Goal: Task Accomplishment & Management: Manage account settings

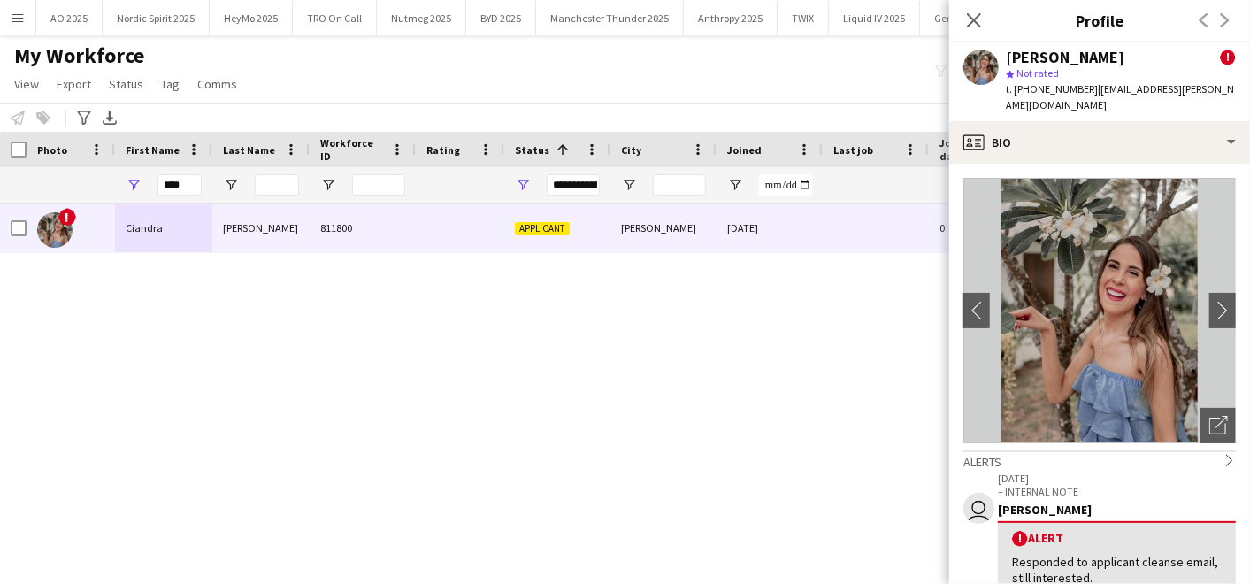
click at [164, 35] on main "My Workforce View Views Default view Compliance Log New view Update view Delete…" at bounding box center [625, 297] width 1250 height 525
click at [157, 18] on button "Nordic Spirit 2025 Close" at bounding box center [156, 18] width 107 height 34
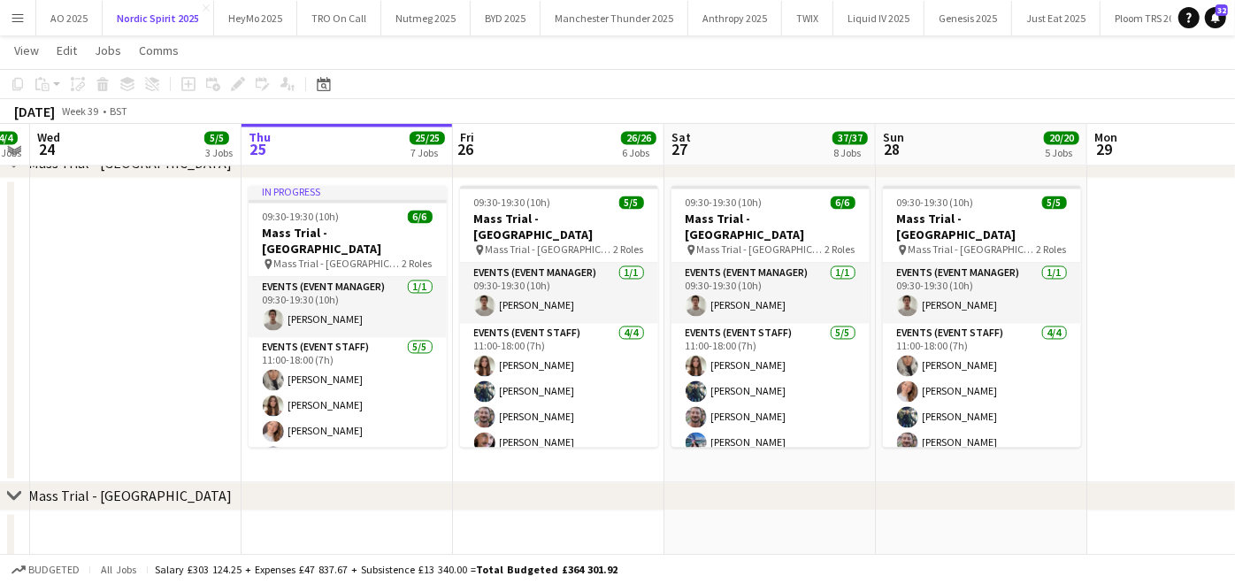
scroll to position [12, 0]
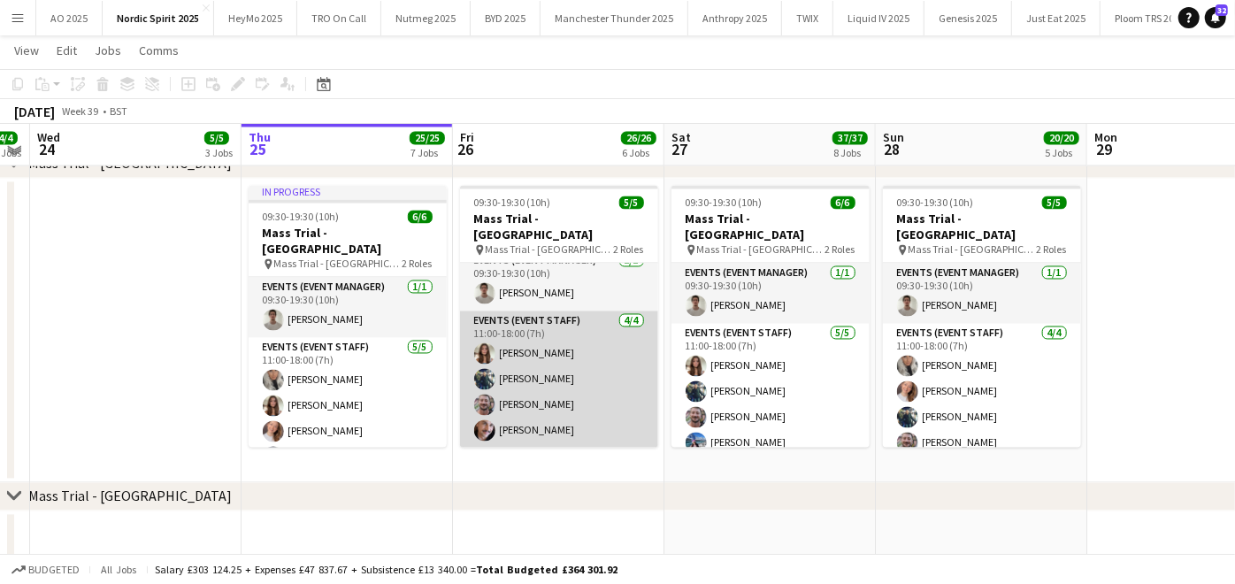
click at [497, 386] on app-card-role "Events (Event Staff) [DATE] 11:00-18:00 (7h) [PERSON_NAME] [PERSON_NAME] [PERSO…" at bounding box center [559, 379] width 198 height 137
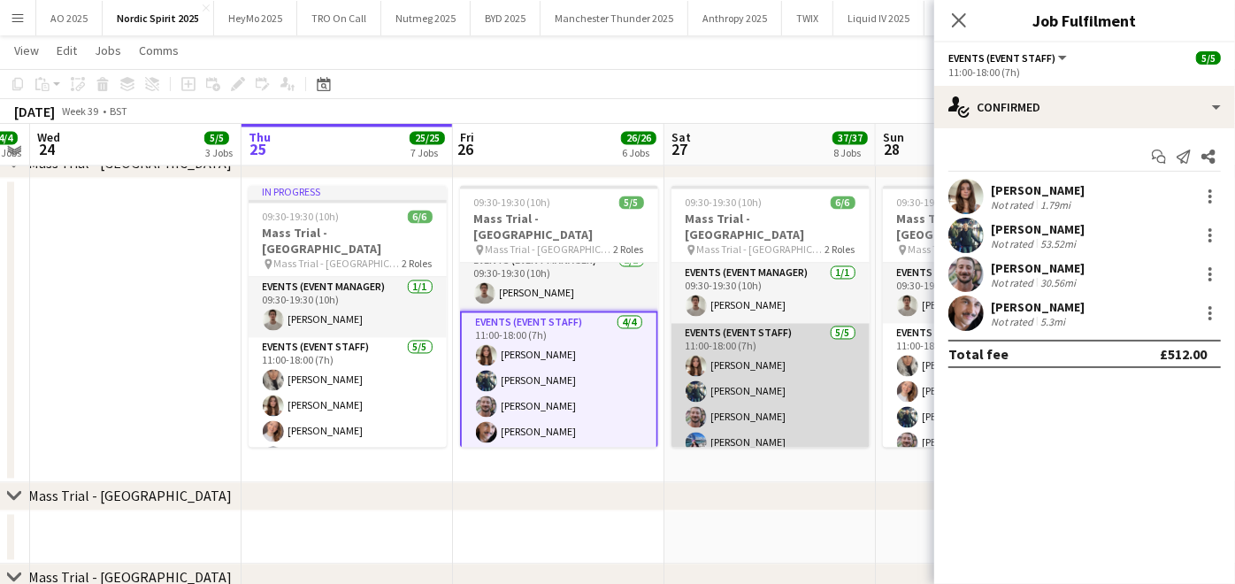
click at [703, 387] on app-user-avatar at bounding box center [696, 391] width 21 height 21
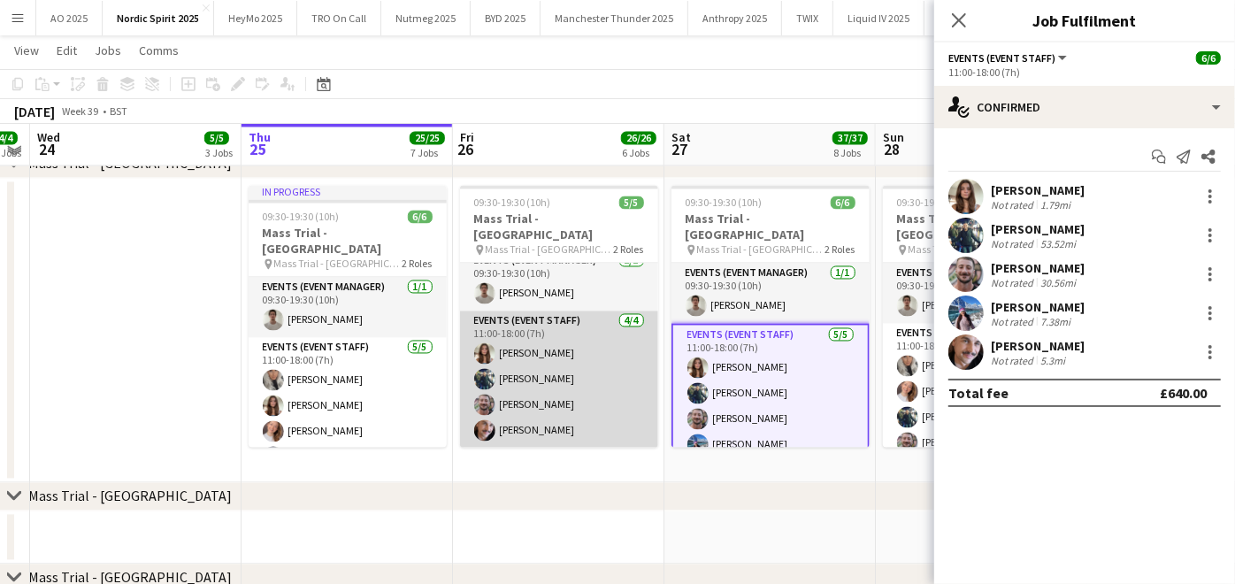
click at [534, 371] on app-card-role "Events (Event Staff) [DATE] 11:00-18:00 (7h) [PERSON_NAME] [PERSON_NAME] [PERSO…" at bounding box center [559, 379] width 198 height 137
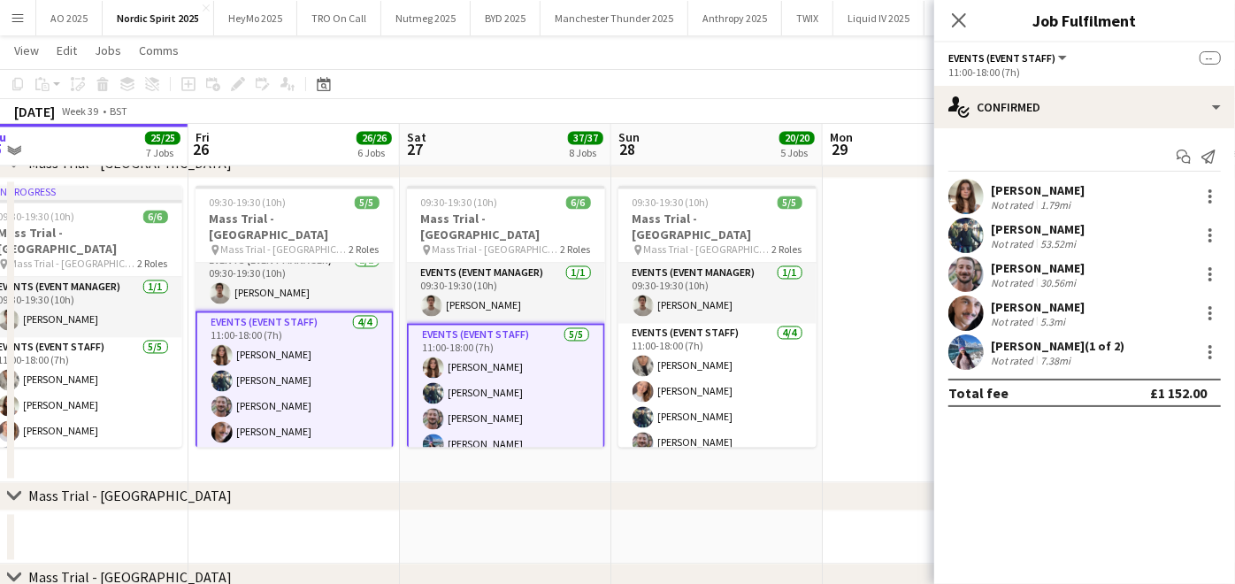
scroll to position [0, 662]
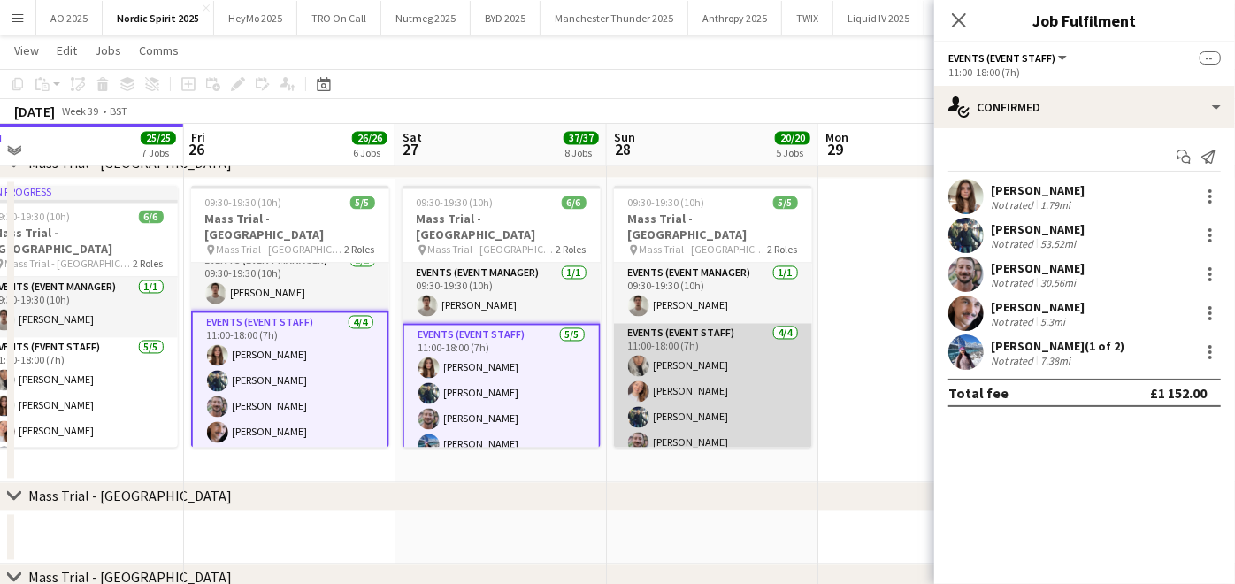
click at [678, 375] on app-card-role "Events (Event Staff) [DATE] 11:00-18:00 (7h) [PERSON_NAME] True [PERSON_NAME] […" at bounding box center [713, 392] width 198 height 137
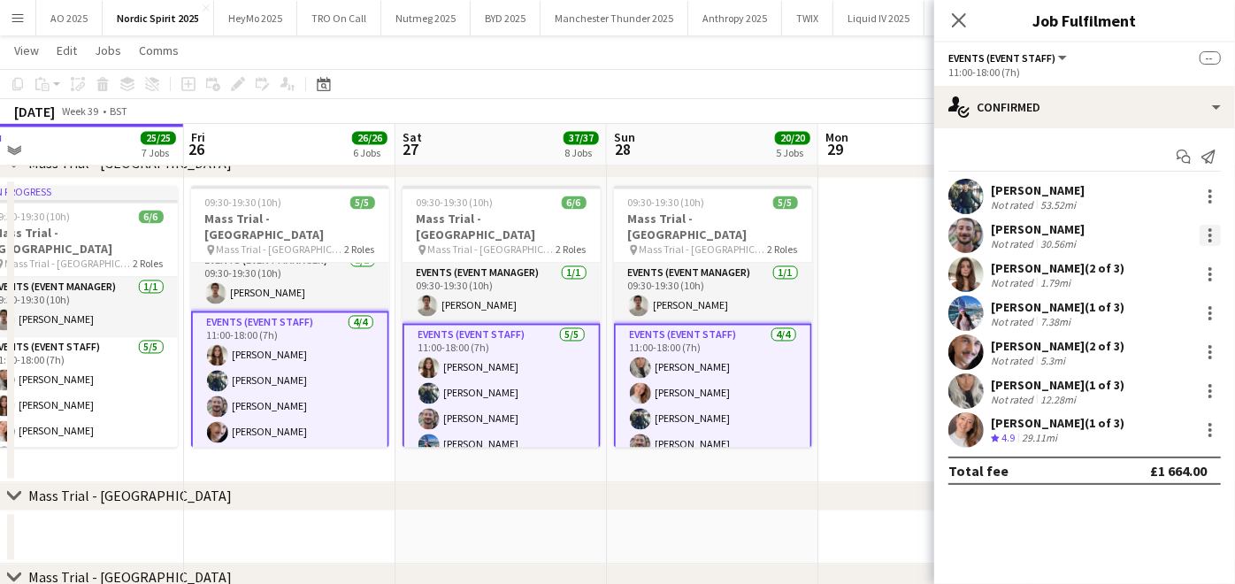
click at [1202, 232] on div at bounding box center [1209, 235] width 21 height 21
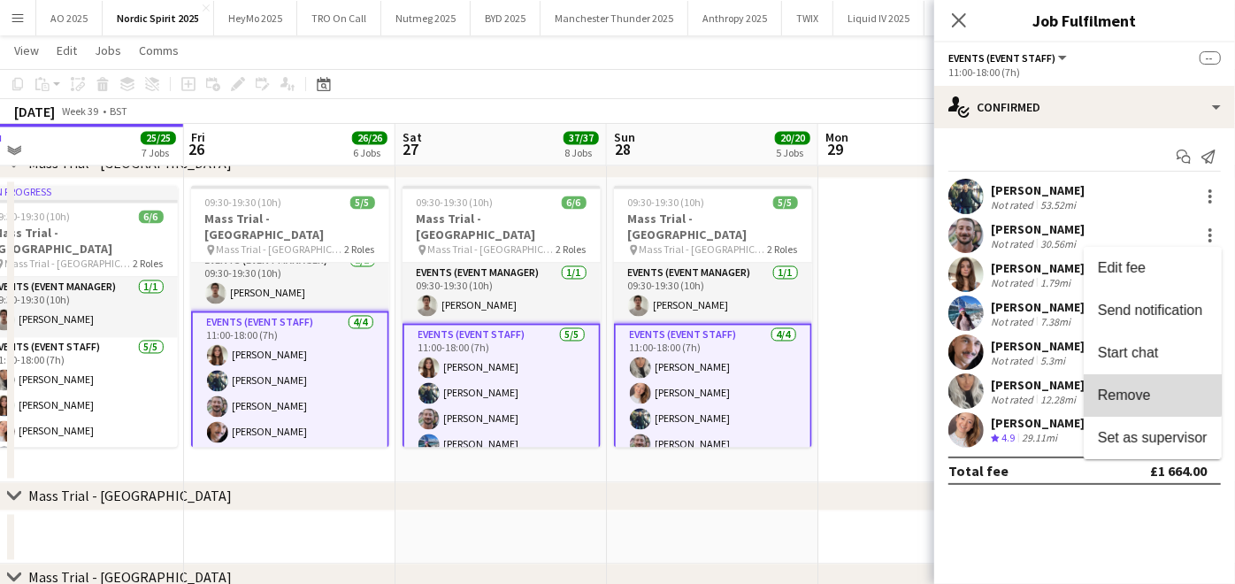
click at [1136, 385] on button "Remove" at bounding box center [1153, 395] width 138 height 42
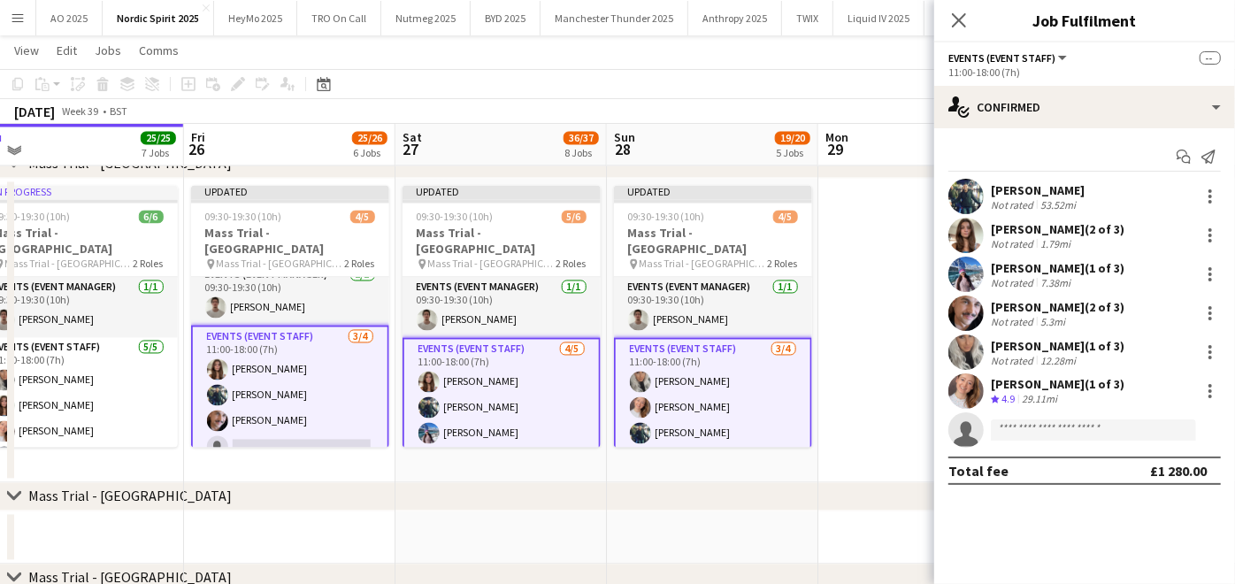
click at [889, 263] on app-date-cell at bounding box center [923, 331] width 211 height 304
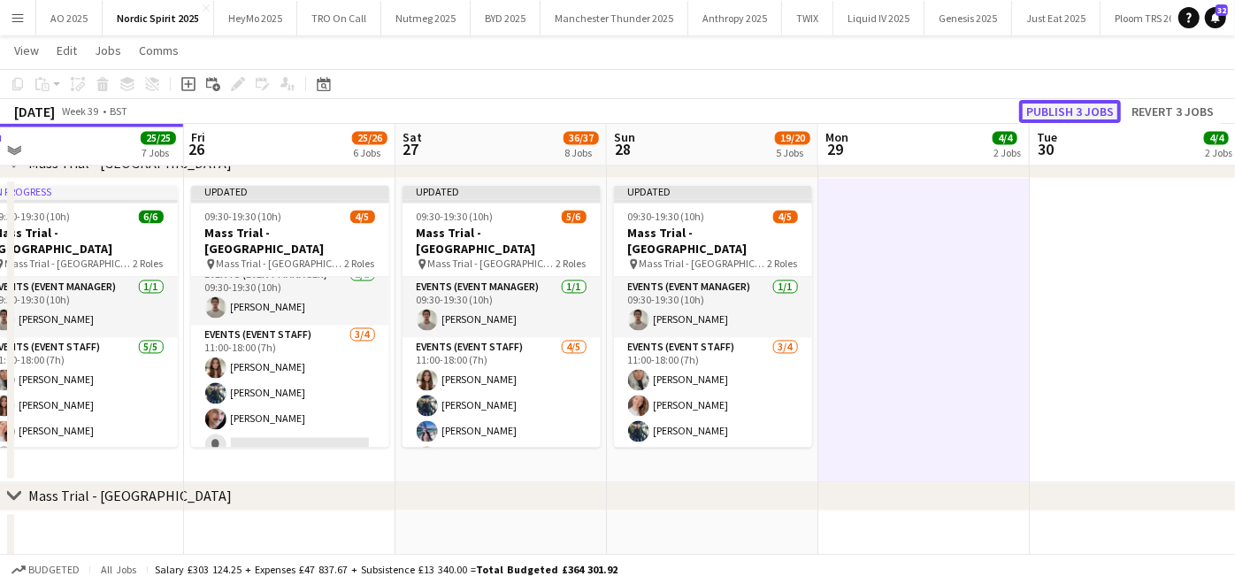
click at [1074, 106] on button "Publish 3 jobs" at bounding box center [1070, 111] width 102 height 23
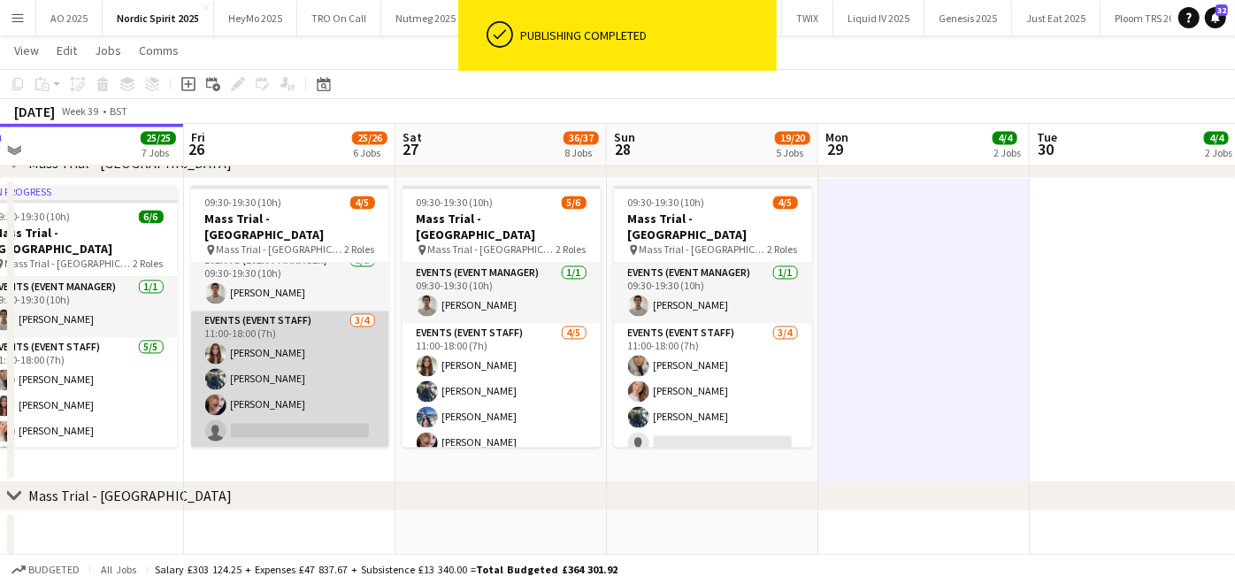
scroll to position [0, 444]
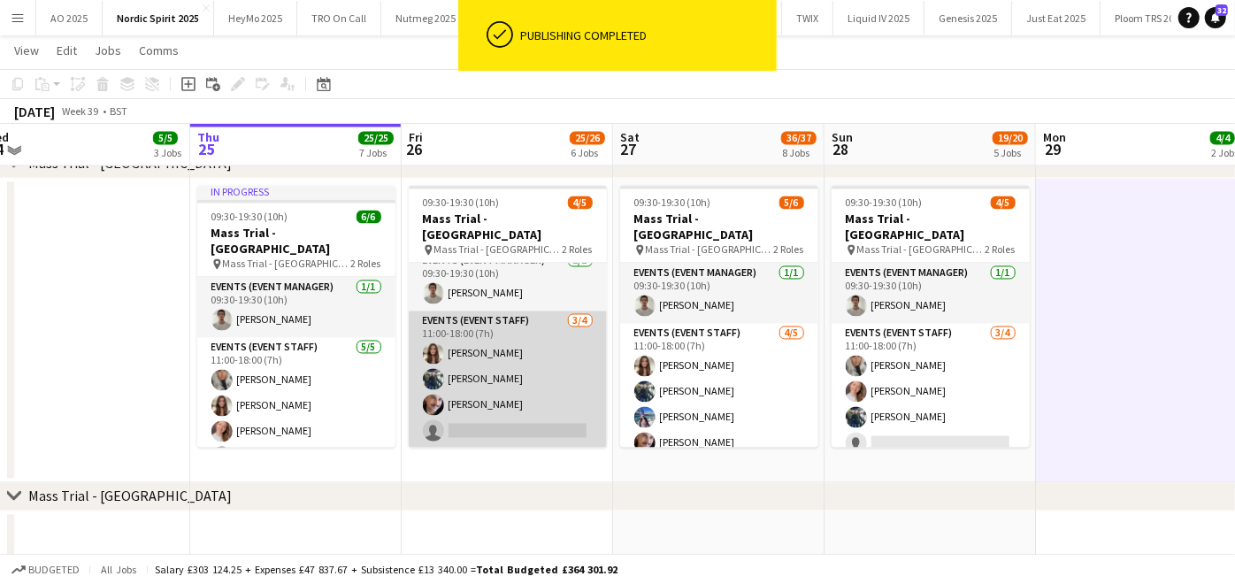
click at [502, 437] on app-card-role "Events (Event Staff) [DATE] 11:00-18:00 (7h) [PERSON_NAME] [PERSON_NAME] [PERSO…" at bounding box center [508, 379] width 198 height 137
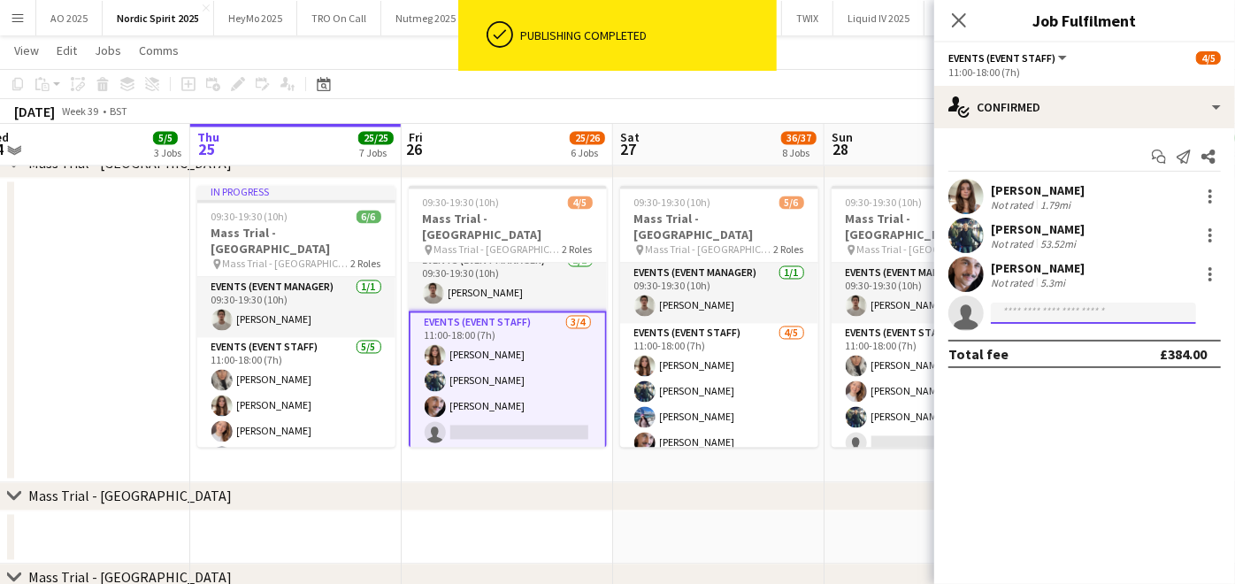
click at [1086, 315] on input at bounding box center [1093, 313] width 205 height 21
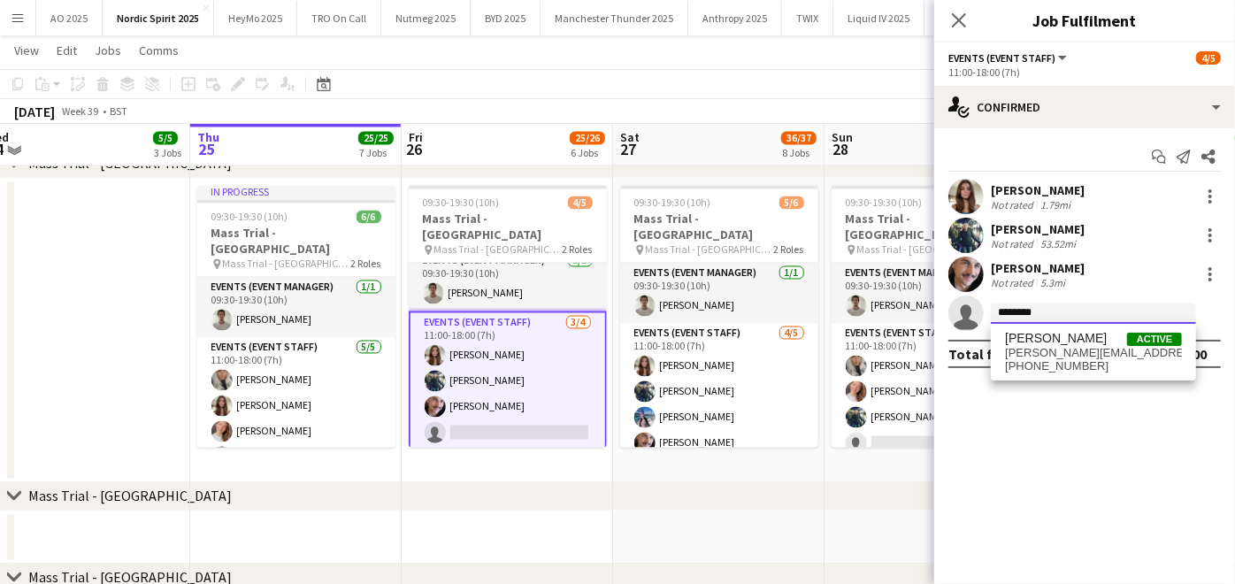
scroll to position [0, 0]
type input "********"
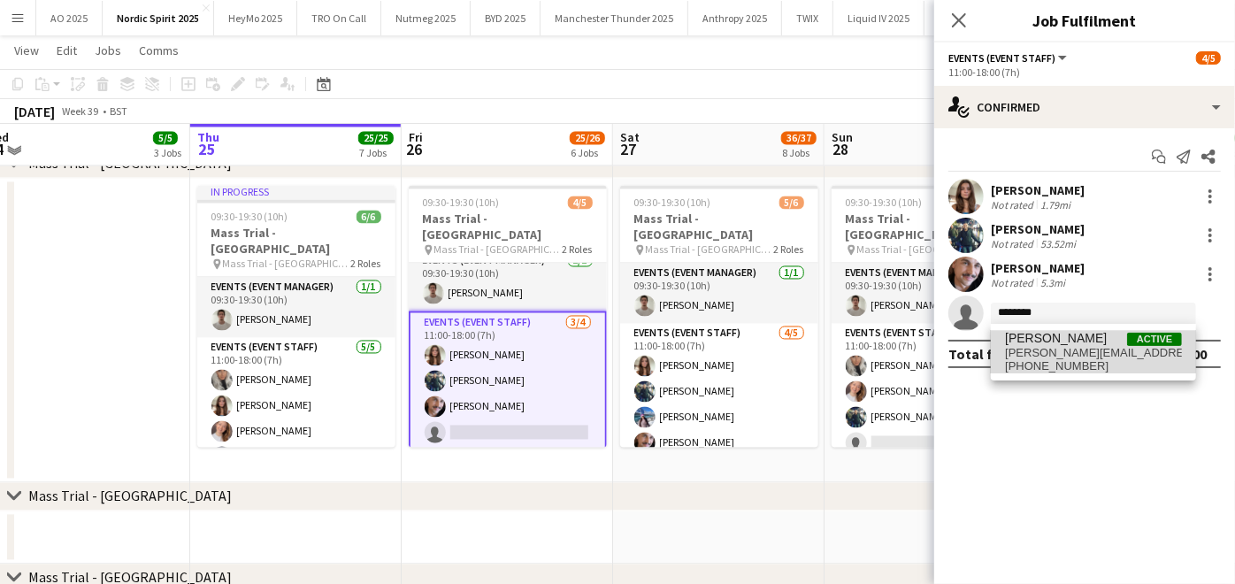
click at [1048, 341] on span "[PERSON_NAME]" at bounding box center [1056, 338] width 102 height 15
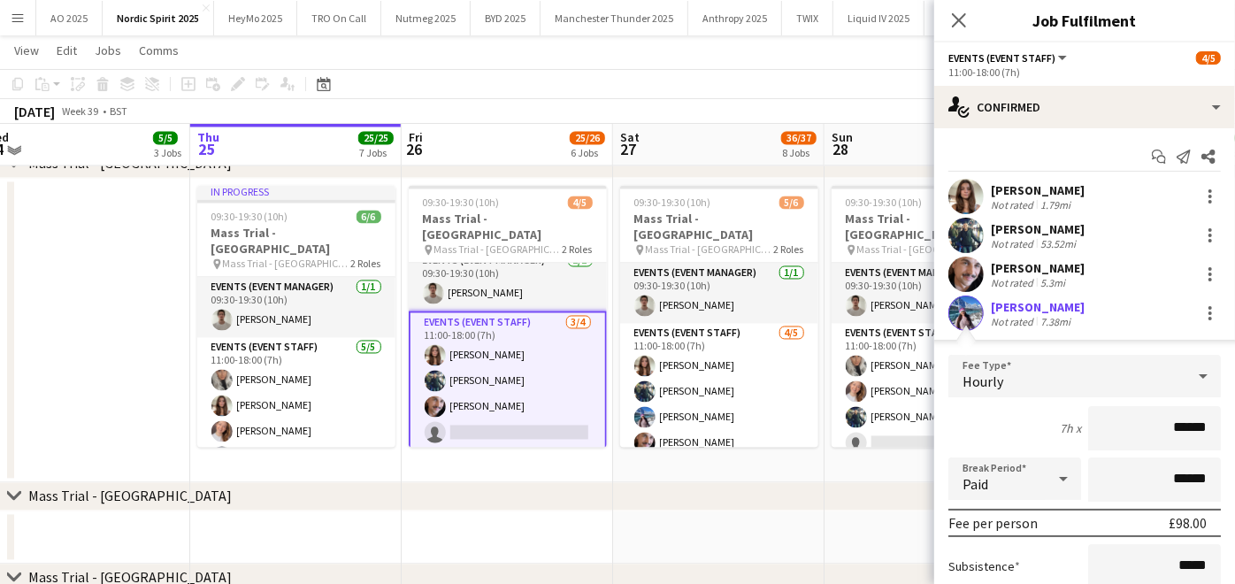
scroll to position [196, 0]
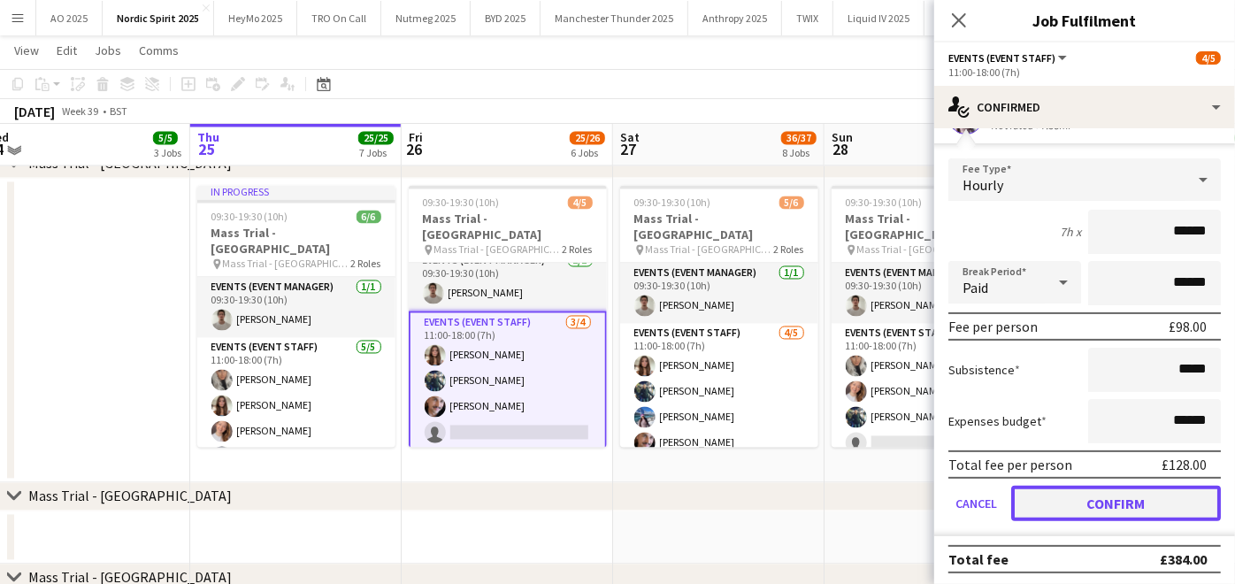
click at [1088, 496] on button "Confirm" at bounding box center [1116, 503] width 210 height 35
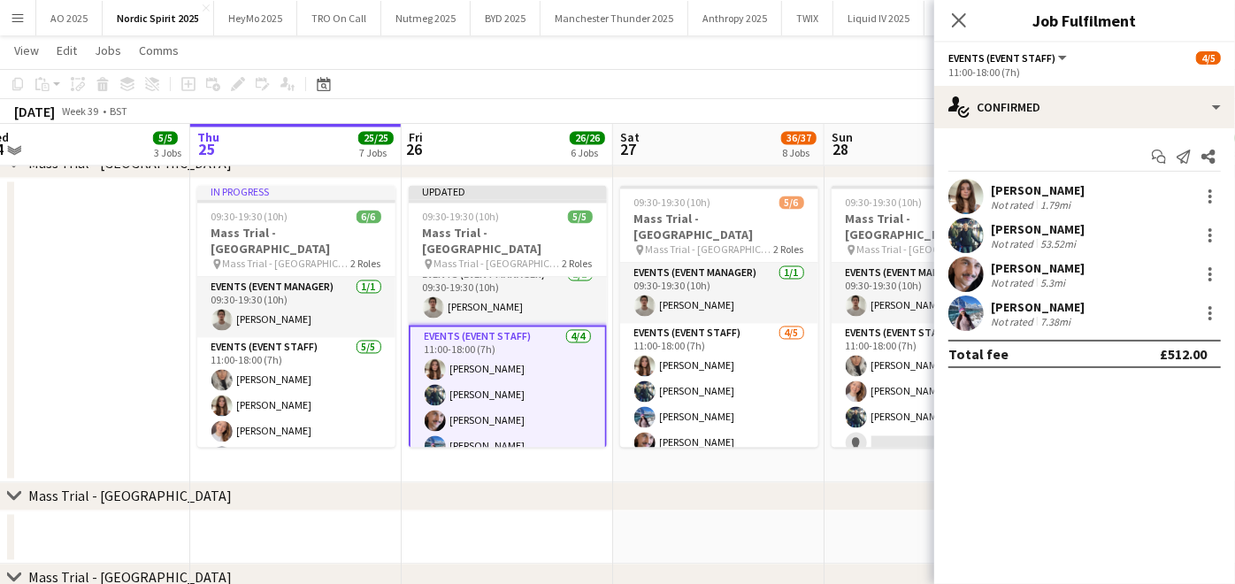
scroll to position [0, 0]
click at [803, 528] on app-date-cell at bounding box center [718, 537] width 211 height 53
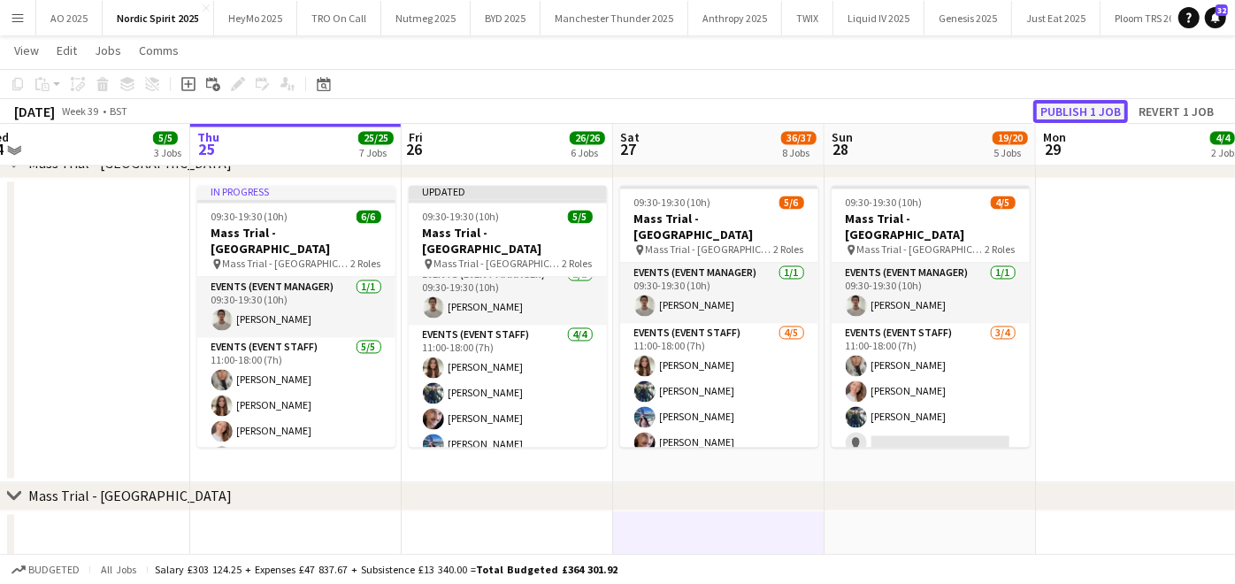
click at [1059, 103] on button "Publish 1 job" at bounding box center [1080, 111] width 95 height 23
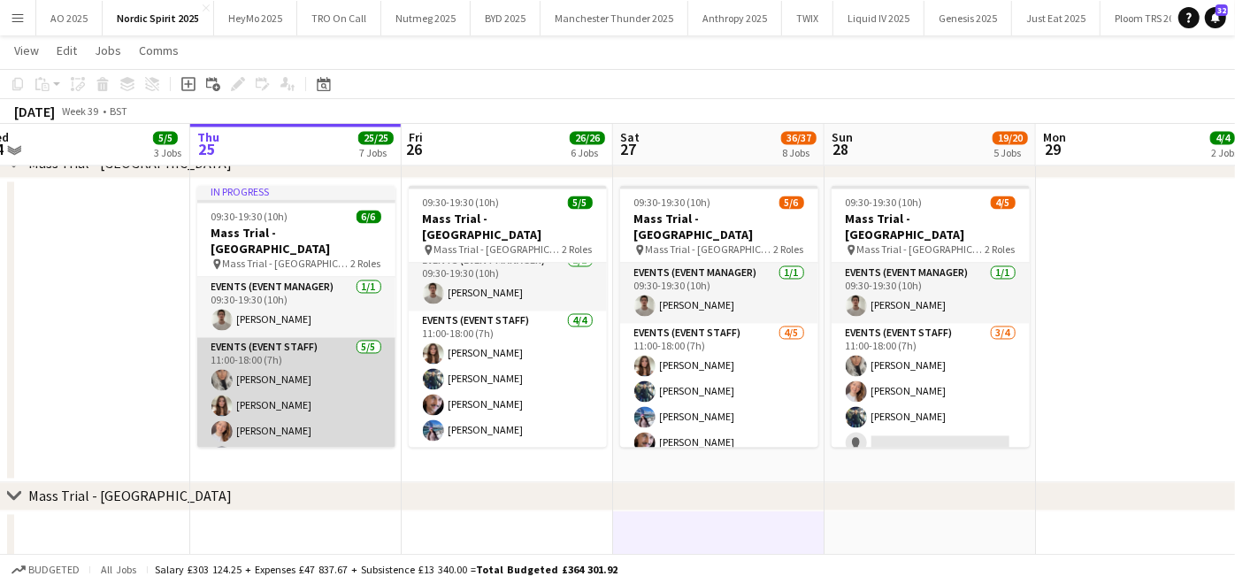
scroll to position [52, 0]
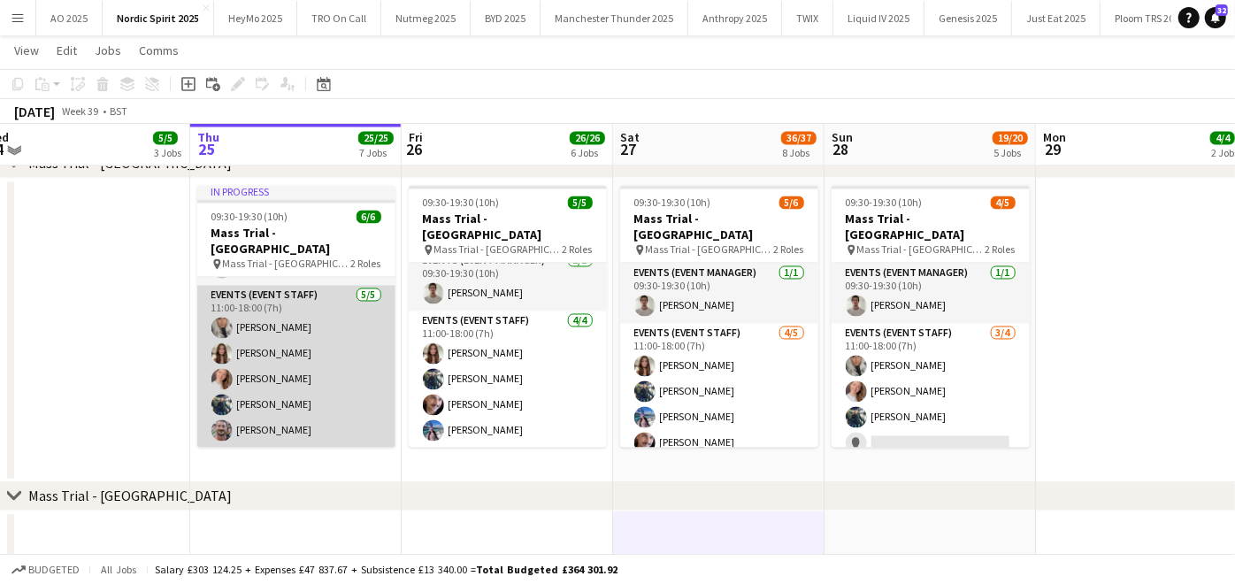
click at [263, 397] on app-card-role "Events (Event Staff) [DATE] 11:00-18:00 (7h) [PERSON_NAME] [PERSON_NAME] True […" at bounding box center [296, 367] width 198 height 163
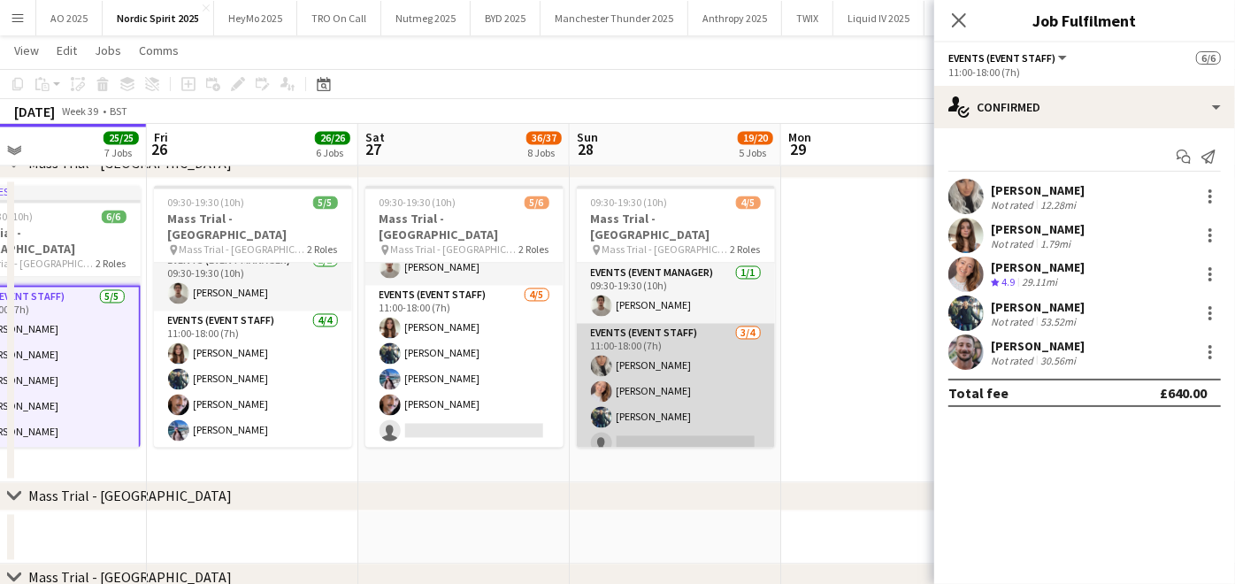
scroll to position [12, 0]
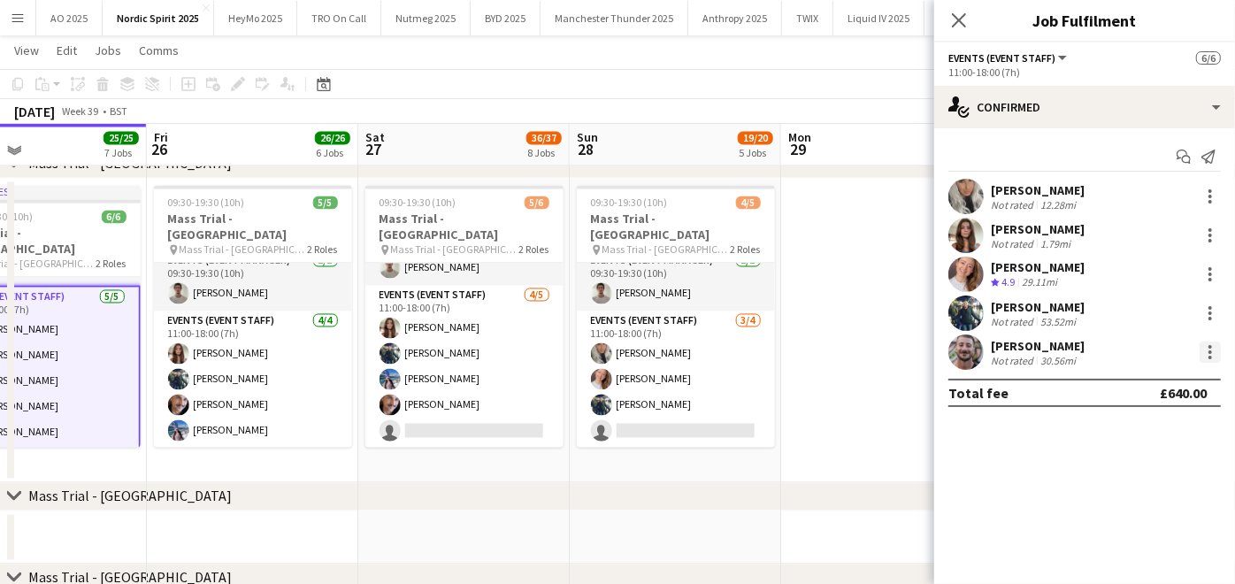
click at [1215, 356] on div at bounding box center [1209, 351] width 21 height 21
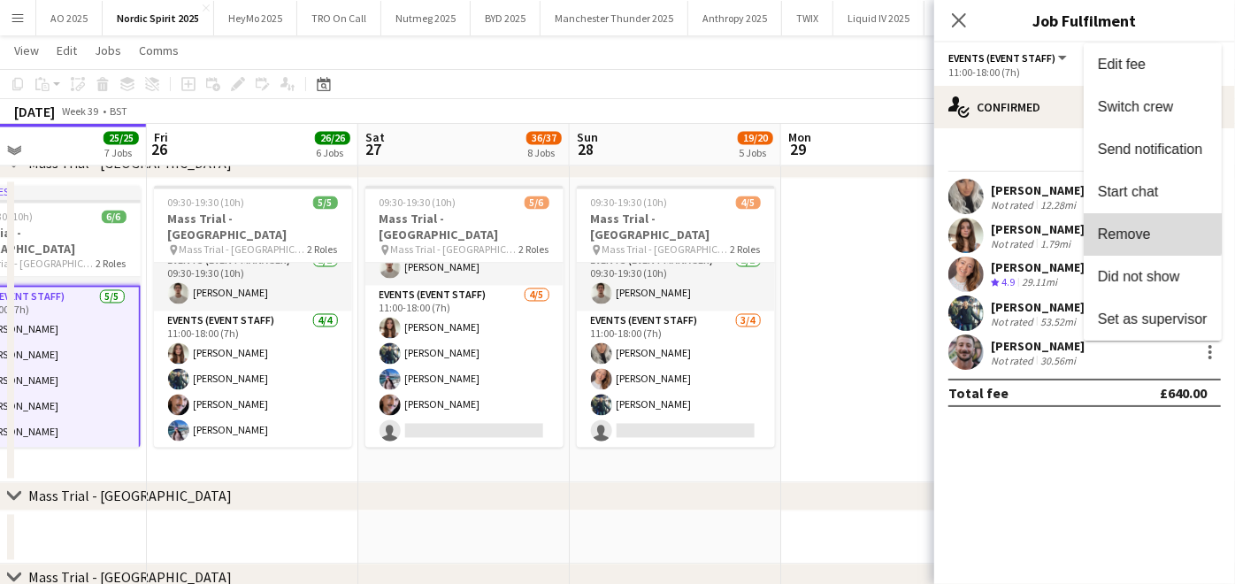
click at [1132, 225] on button "Remove" at bounding box center [1153, 234] width 138 height 42
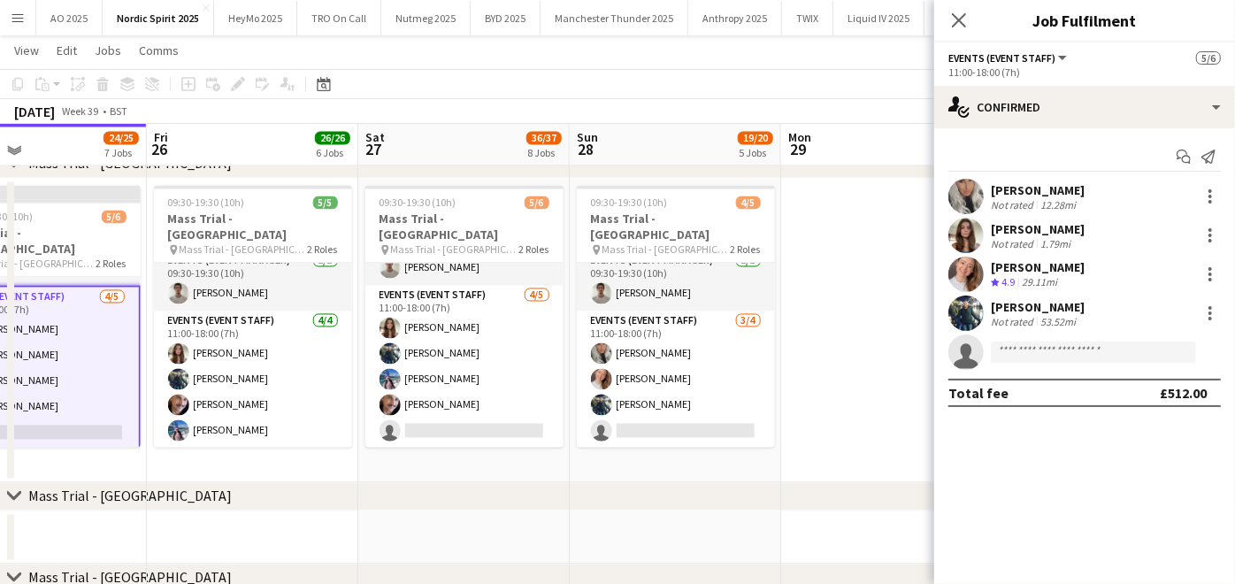
click at [829, 334] on app-date-cell at bounding box center [886, 331] width 211 height 304
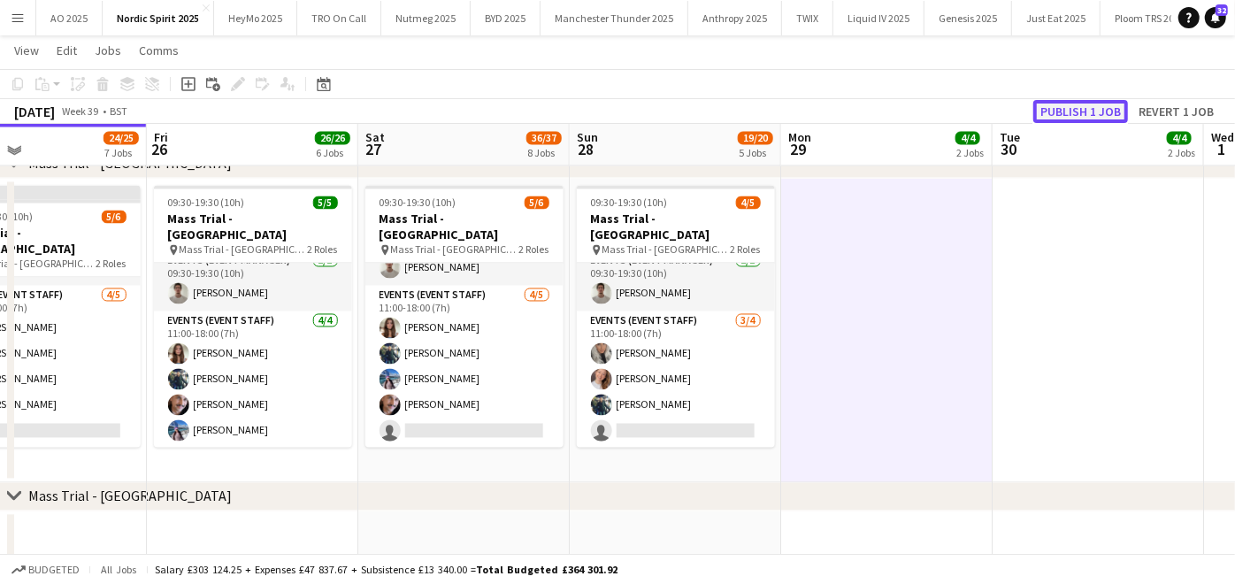
click at [1084, 108] on button "Publish 1 job" at bounding box center [1080, 111] width 95 height 23
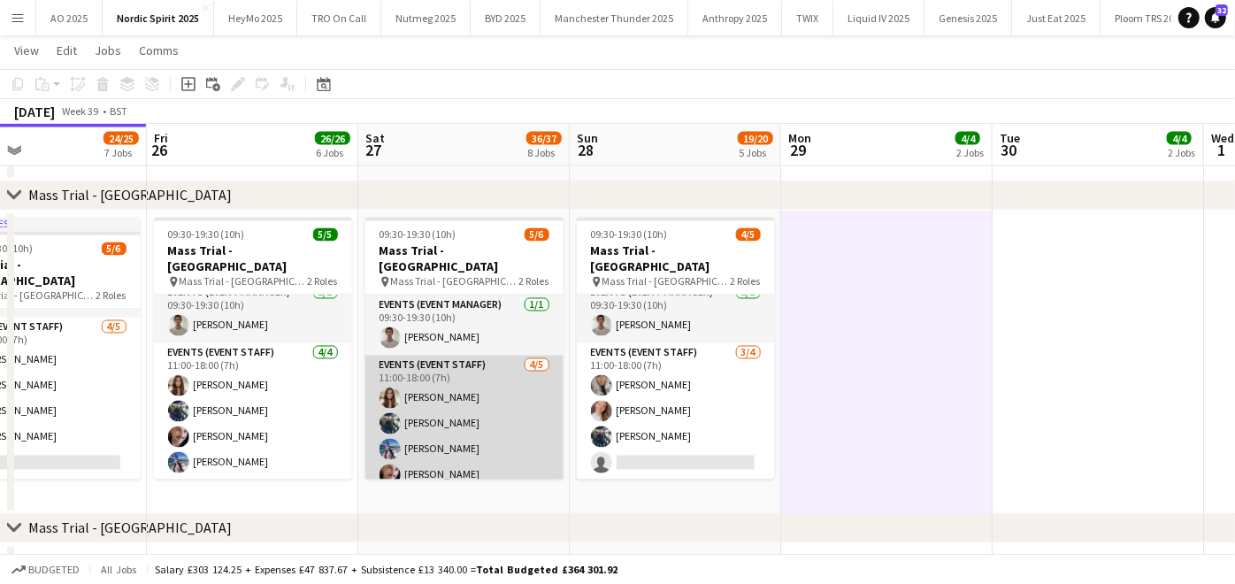
scroll to position [38, 0]
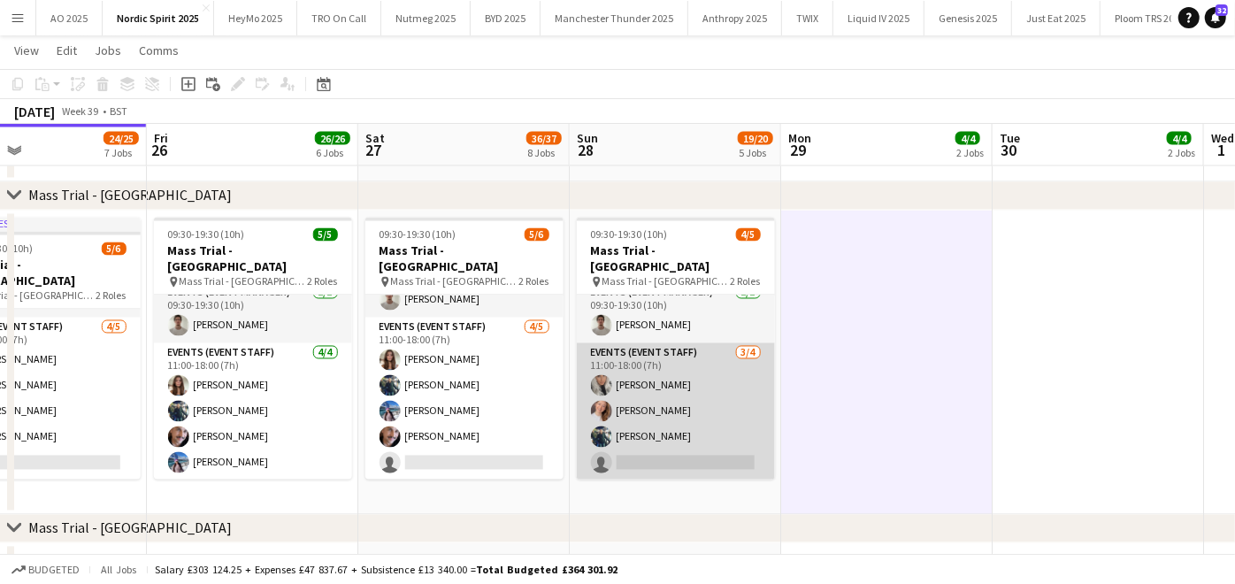
click at [668, 430] on app-card-role "Events (Event Staff) [DATE] 11:00-18:00 (7h) [PERSON_NAME] True [PERSON_NAME] s…" at bounding box center [676, 411] width 198 height 137
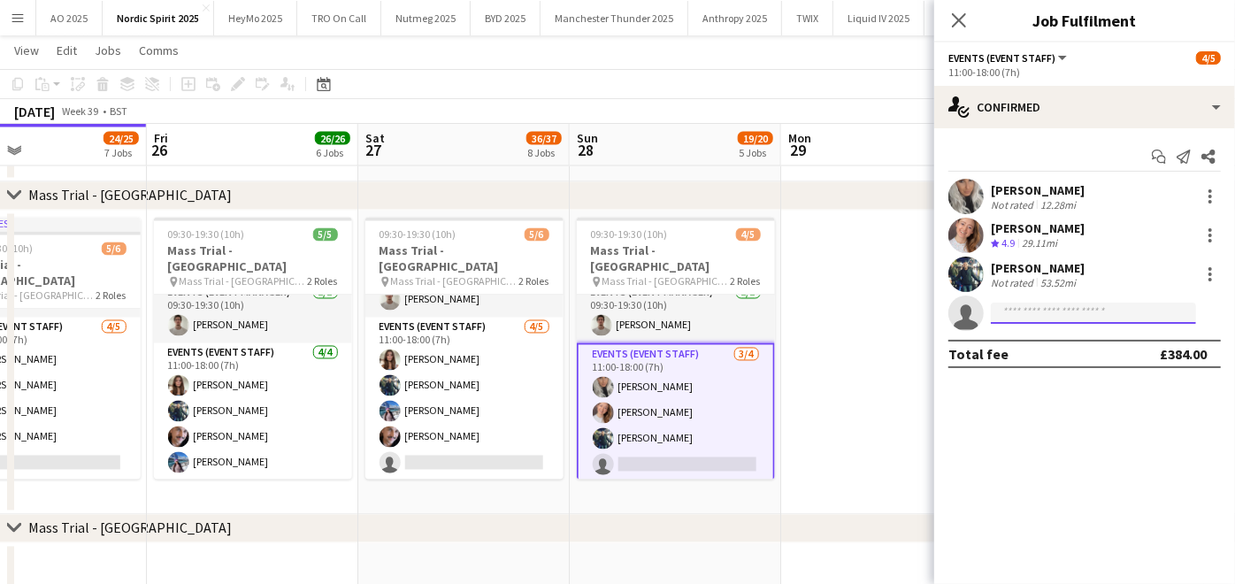
click at [1026, 308] on input at bounding box center [1093, 313] width 205 height 21
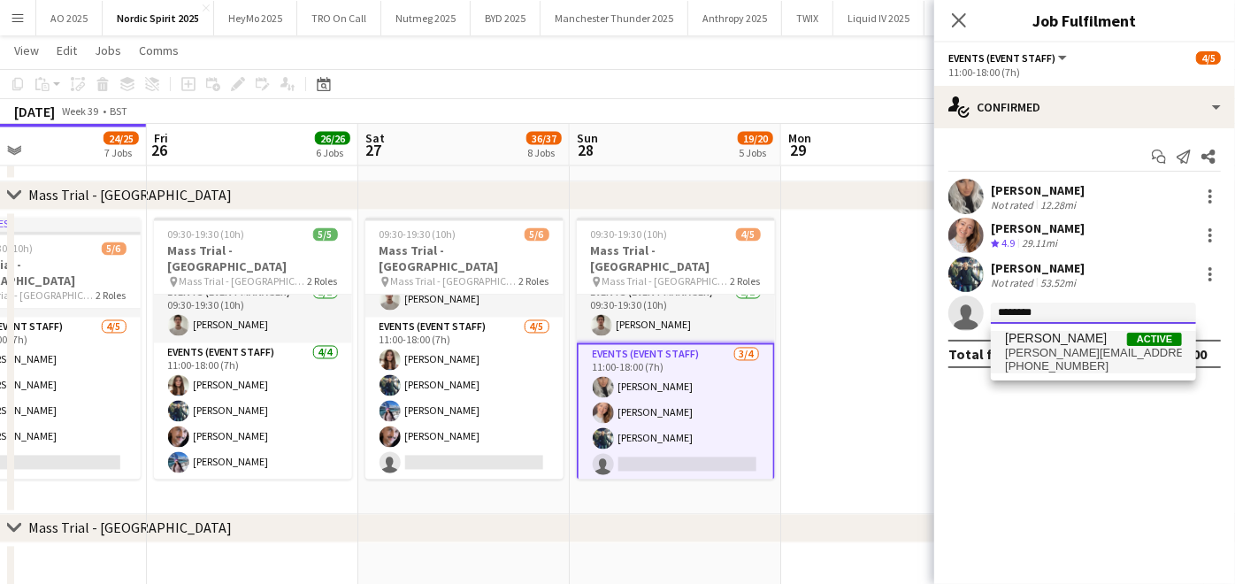
type input "********"
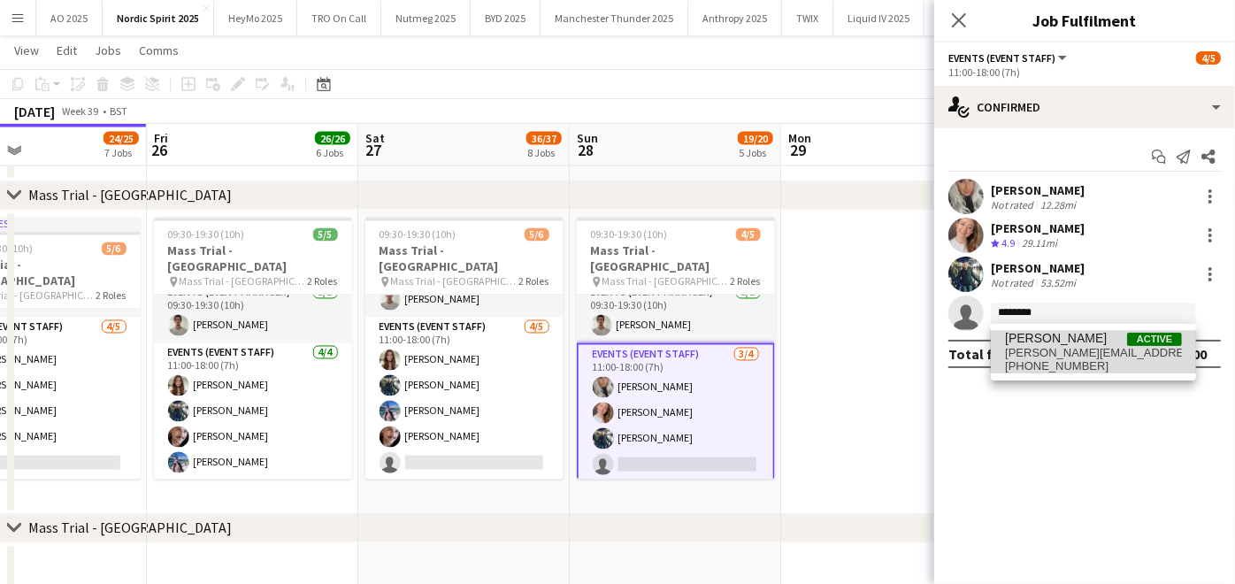
click at [1046, 351] on span "[PERSON_NAME][EMAIL_ADDRESS][DOMAIN_NAME]" at bounding box center [1093, 353] width 177 height 14
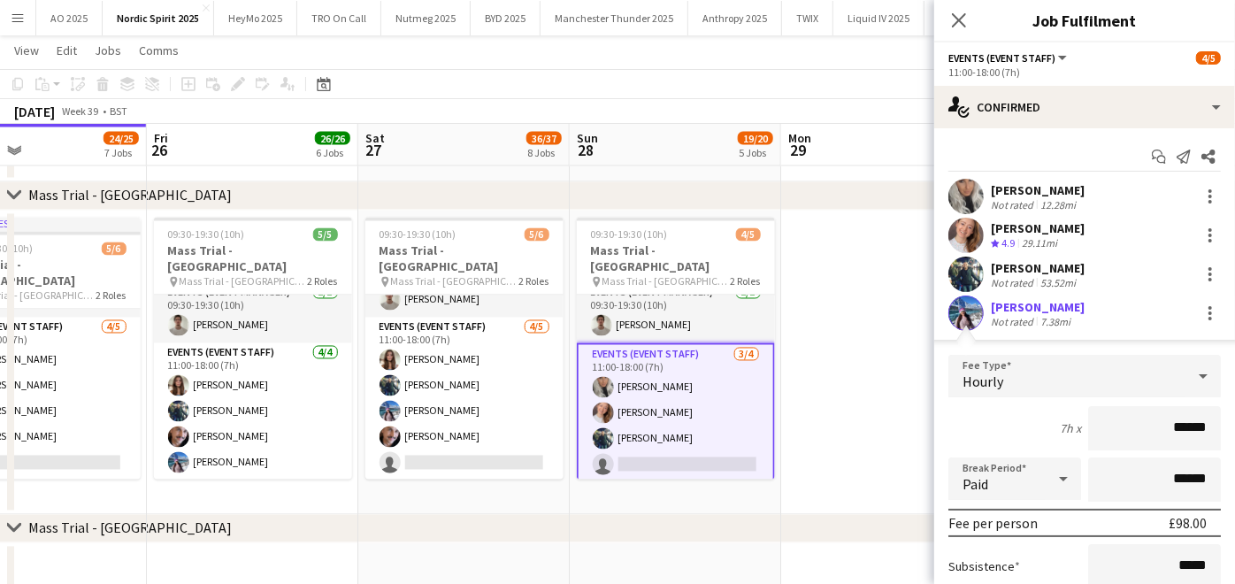
scroll to position [196, 0]
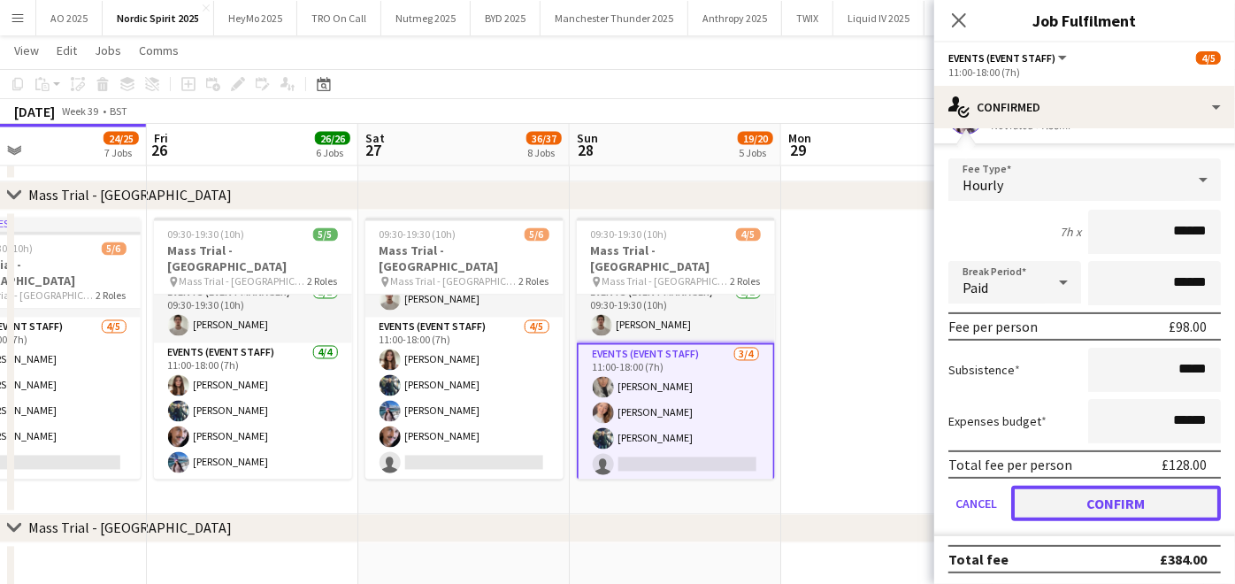
click at [1051, 487] on button "Confirm" at bounding box center [1116, 503] width 210 height 35
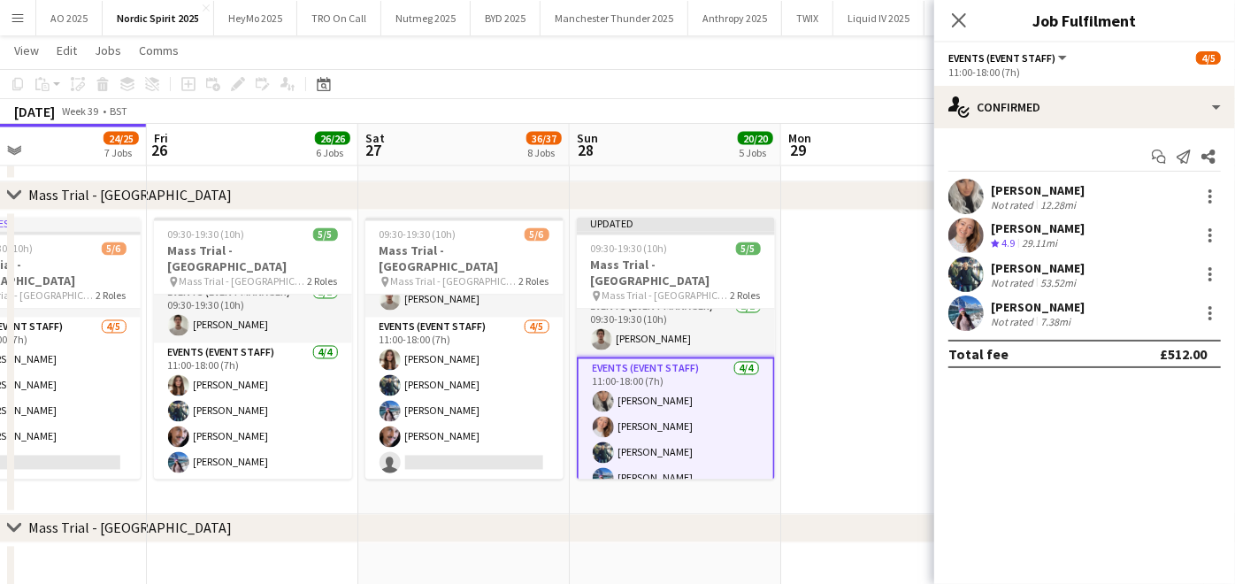
scroll to position [0, 0]
click at [821, 337] on app-date-cell at bounding box center [886, 363] width 211 height 304
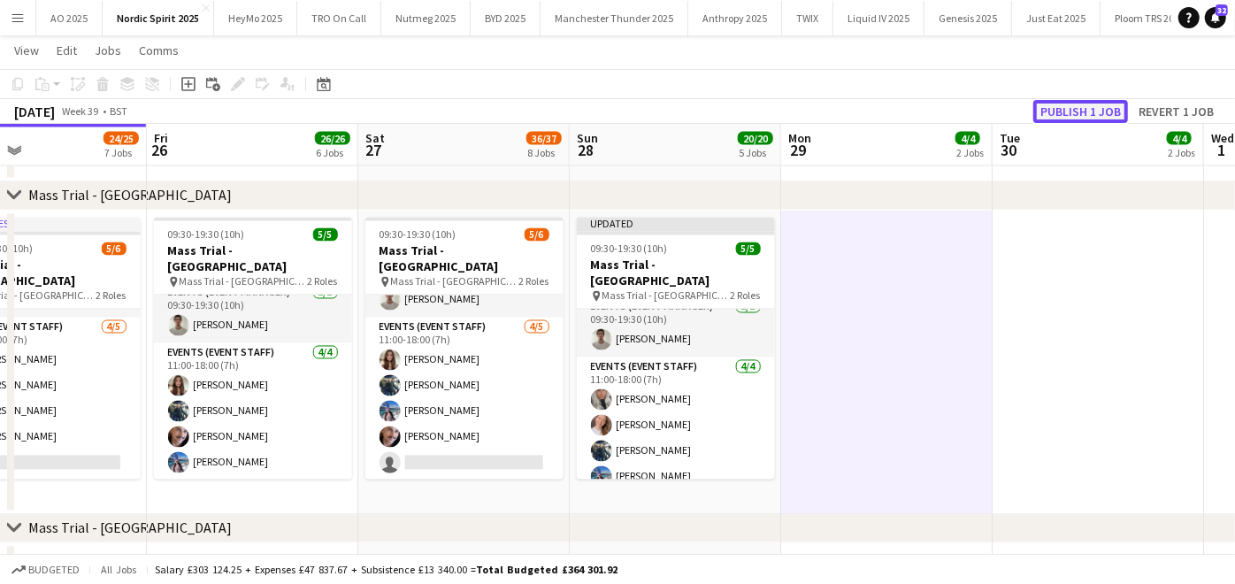
click at [1064, 101] on button "Publish 1 job" at bounding box center [1080, 111] width 95 height 23
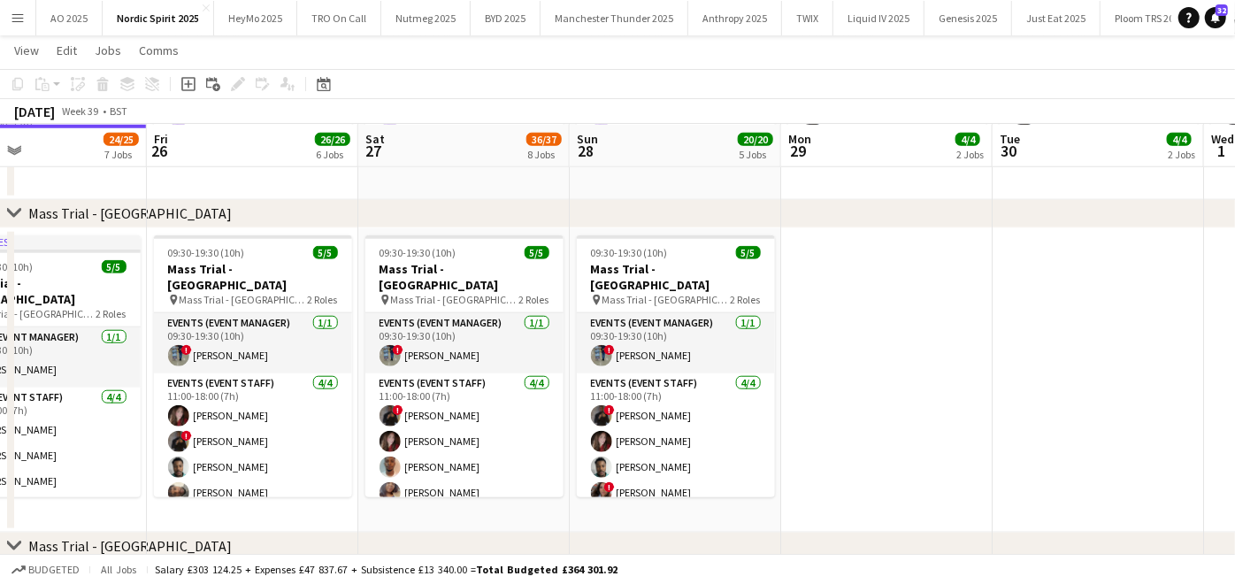
scroll to position [989, 0]
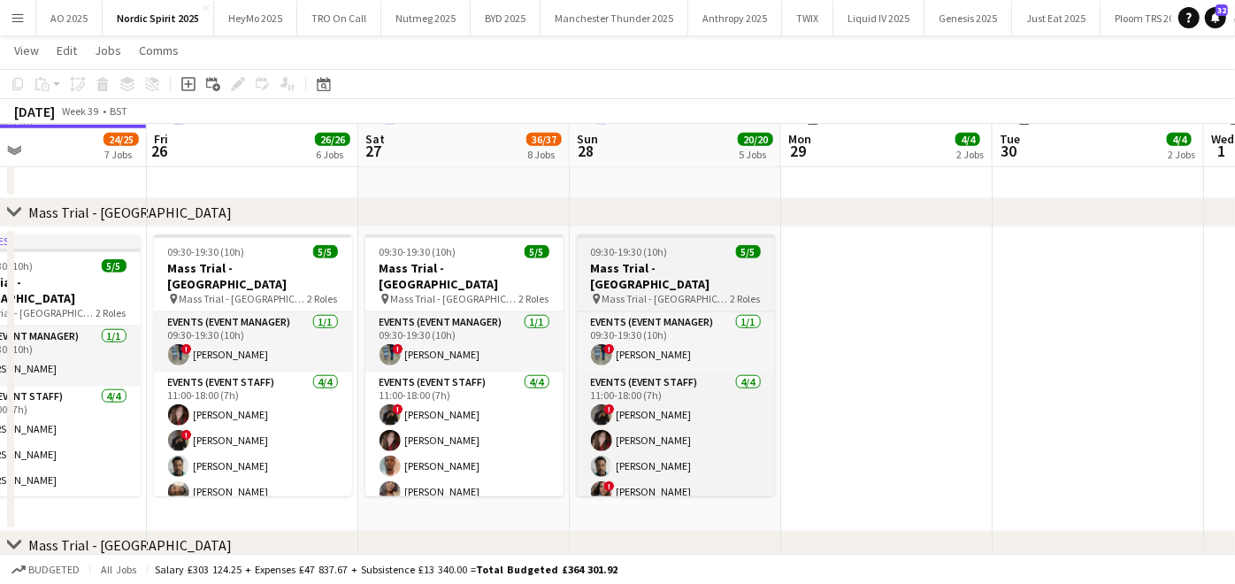
click at [662, 265] on h3 "Mass Trial - [GEOGRAPHIC_DATA]" at bounding box center [676, 276] width 198 height 32
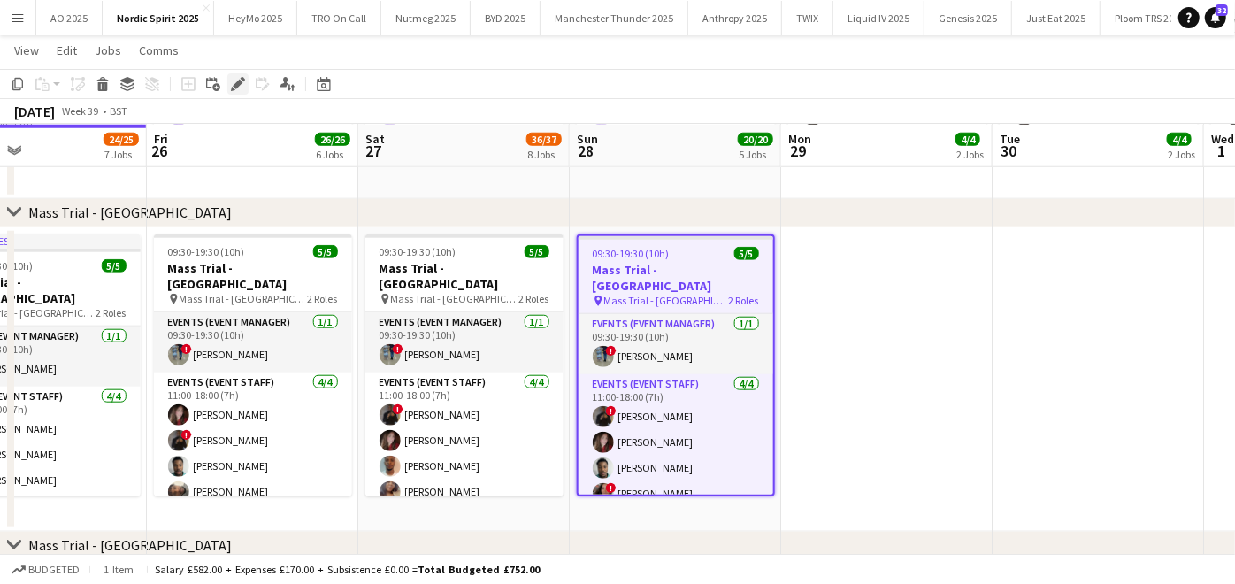
click at [244, 88] on div "Edit" at bounding box center [237, 83] width 21 height 21
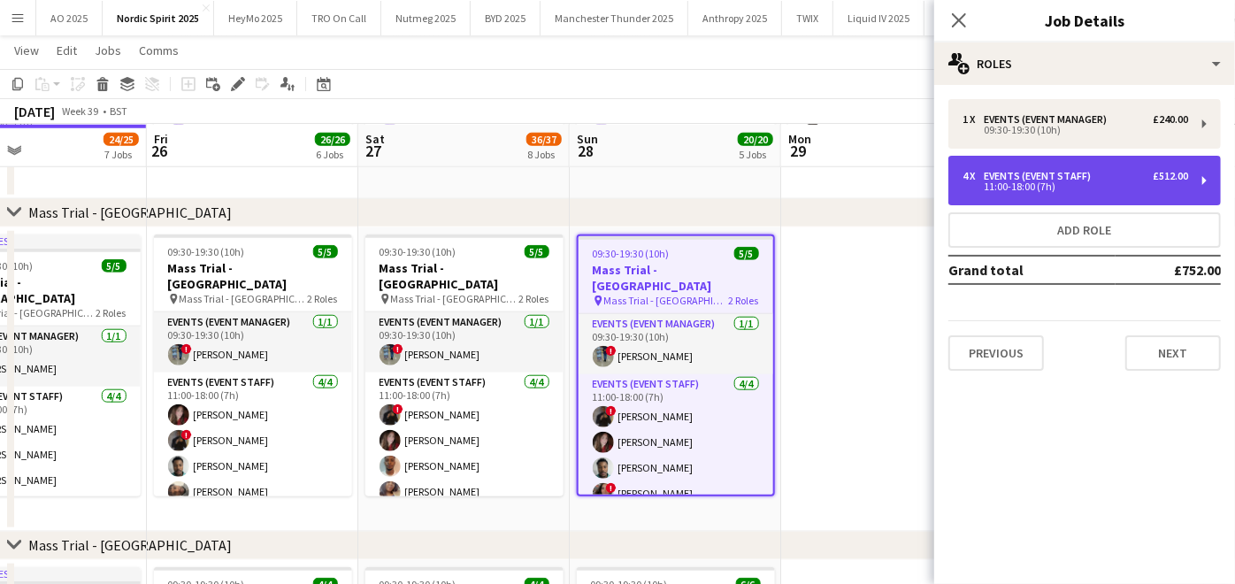
click at [984, 189] on div "11:00-18:00 (7h)" at bounding box center [1075, 186] width 226 height 9
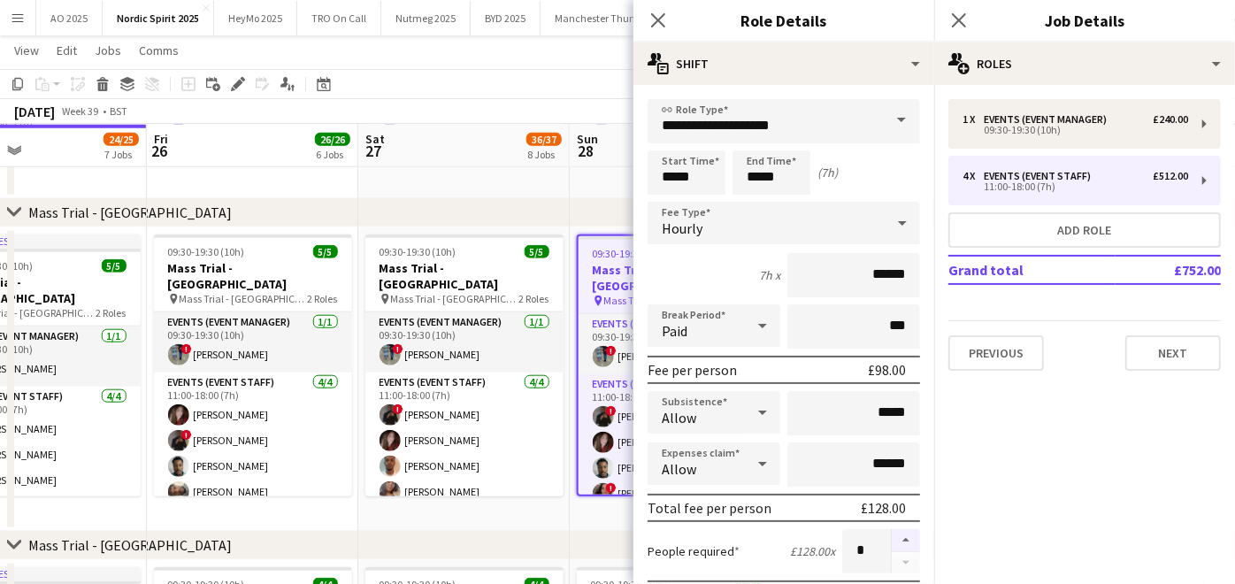
click at [892, 540] on button "button" at bounding box center [906, 540] width 28 height 23
type input "*"
click at [570, 516] on app-date-cell "09:30-19:30 (10h) 5/5 Mass Trial - [GEOGRAPHIC_DATA] pin Mass Trial - Leeds 2 R…" at bounding box center [675, 379] width 211 height 304
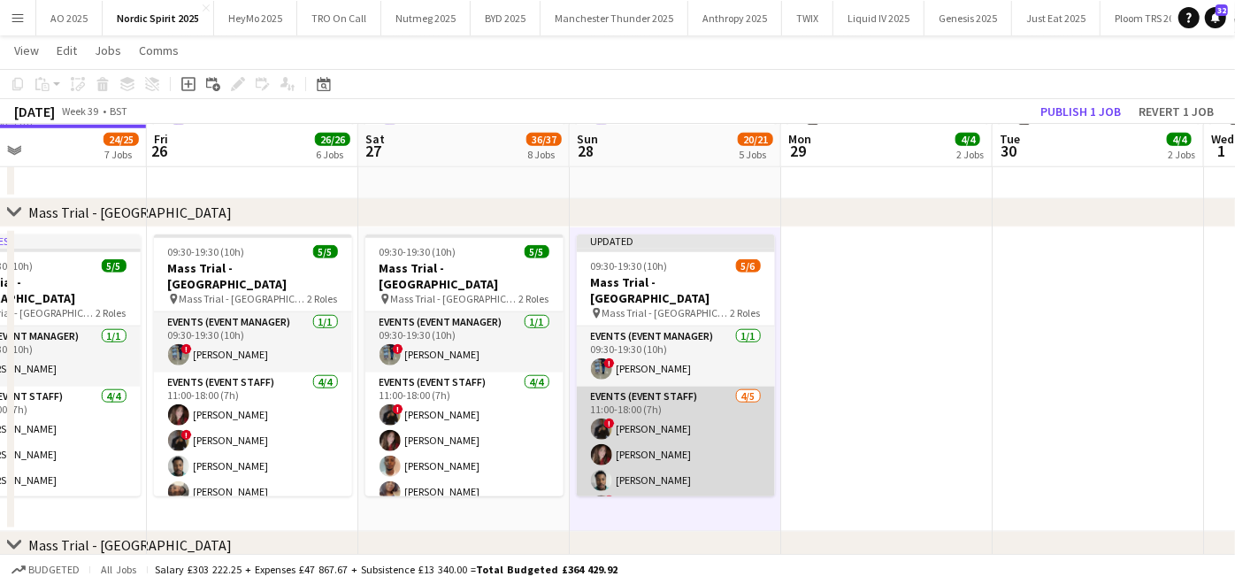
scroll to position [36, 0]
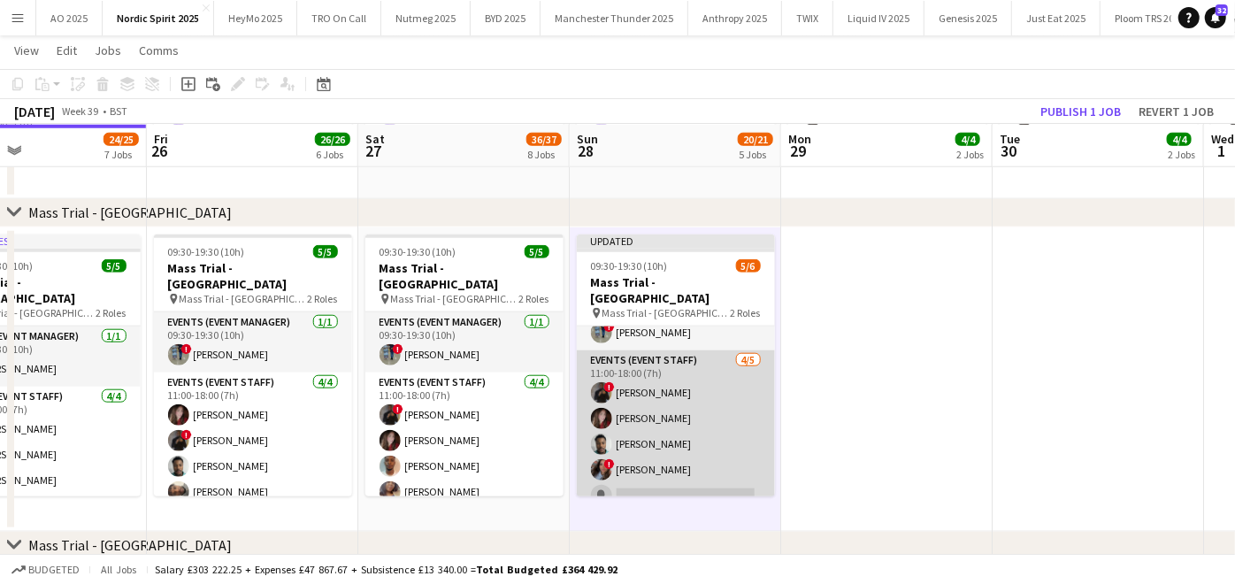
click at [641, 473] on app-card-role "Events (Event Staff) [DATE] 11:00-18:00 (7h) ! [PERSON_NAME] [PERSON_NAME] [PER…" at bounding box center [676, 431] width 198 height 163
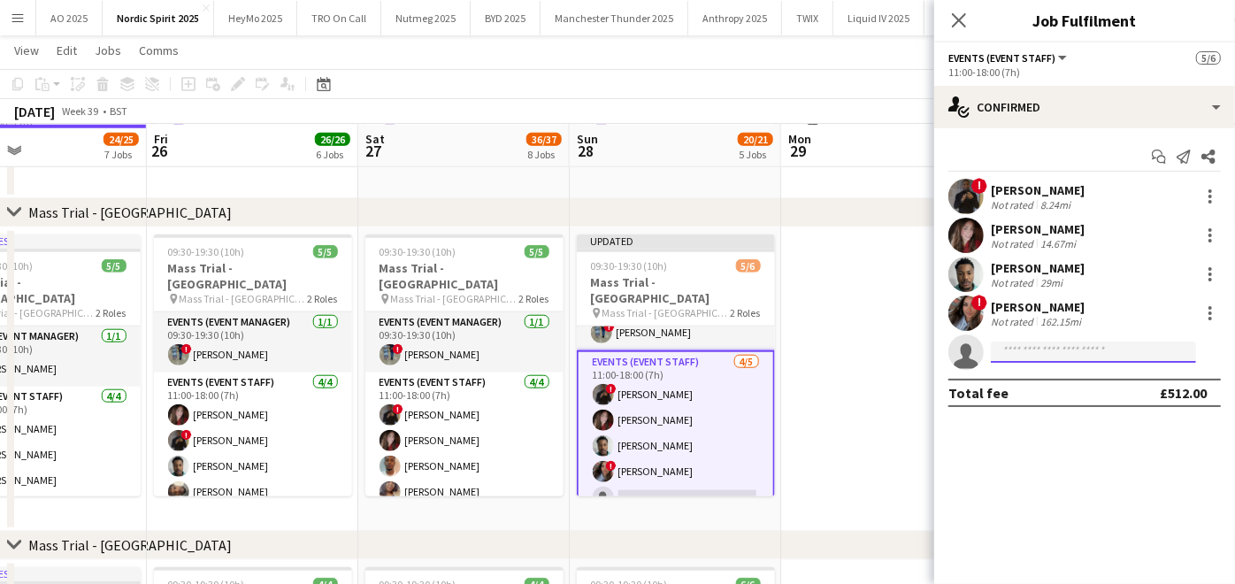
click at [1053, 351] on input at bounding box center [1093, 351] width 205 height 21
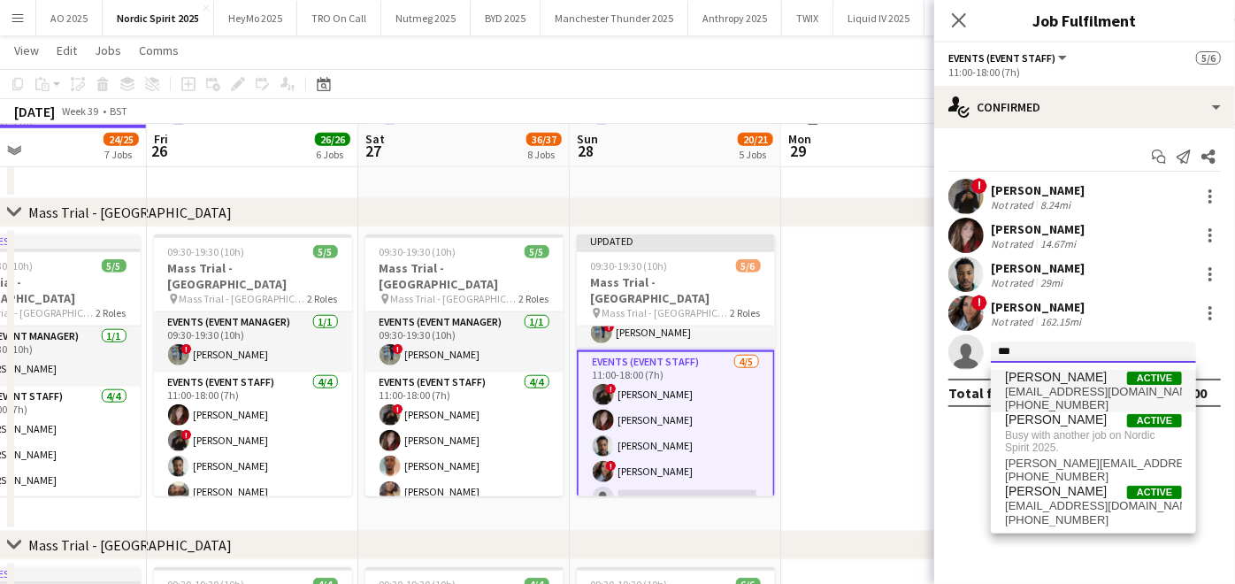
type input "***"
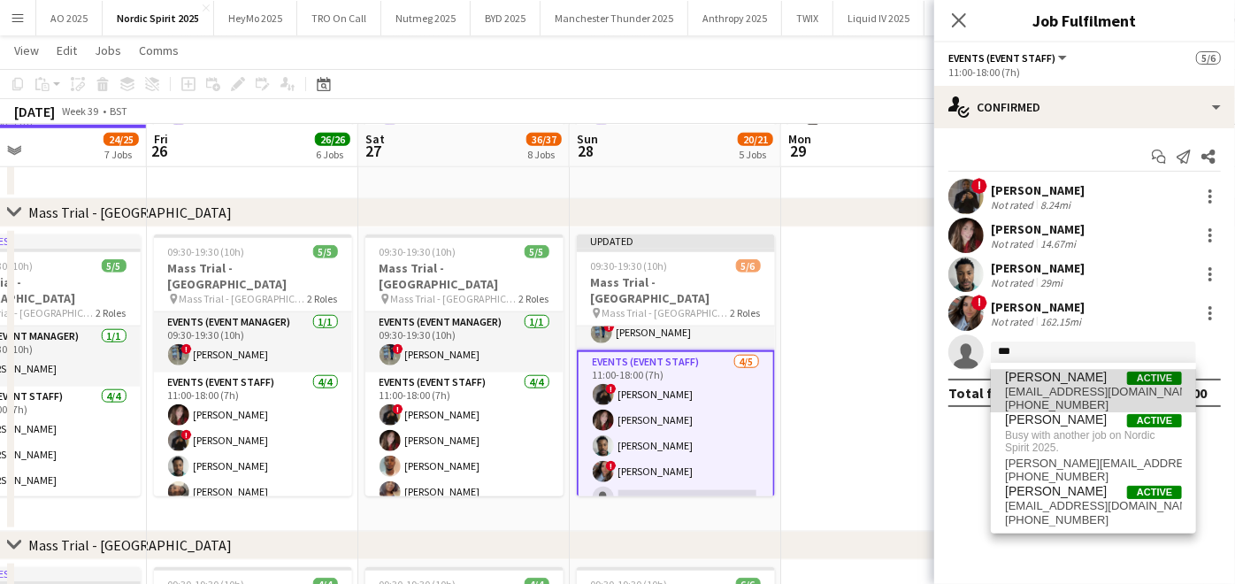
click at [1030, 376] on span "[PERSON_NAME]" at bounding box center [1056, 377] width 102 height 15
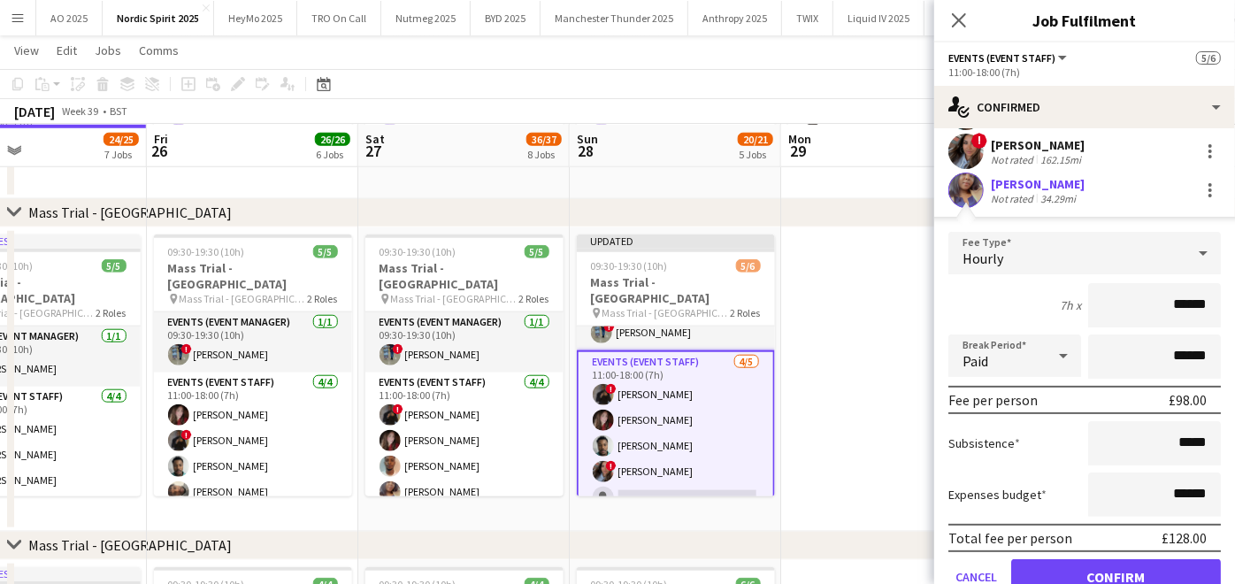
scroll to position [180, 0]
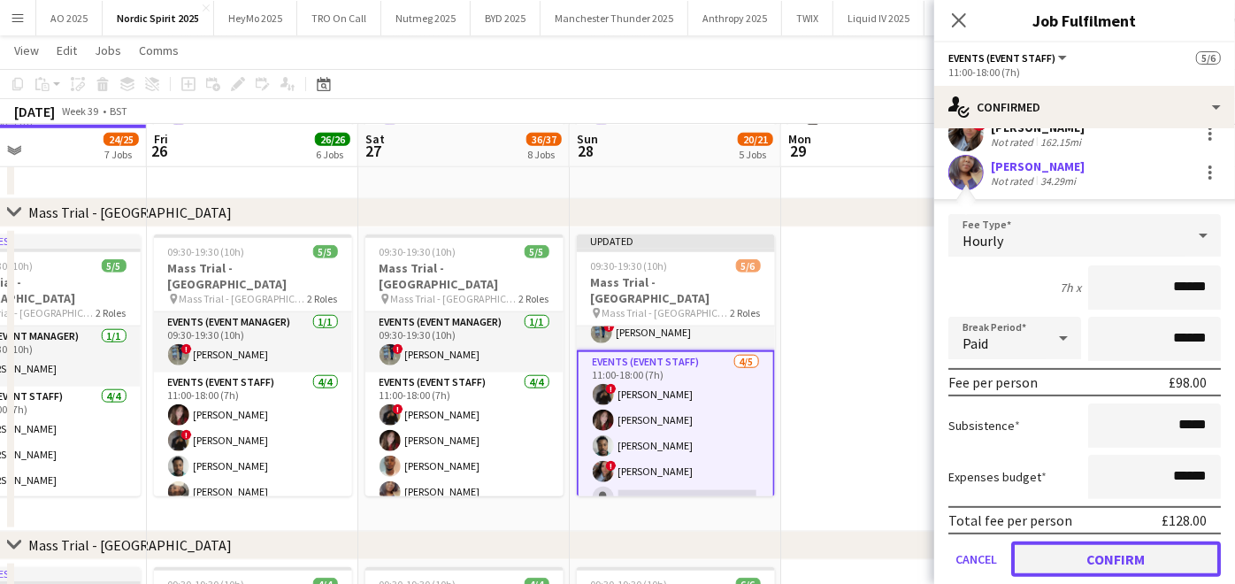
click at [1058, 561] on button "Confirm" at bounding box center [1116, 558] width 210 height 35
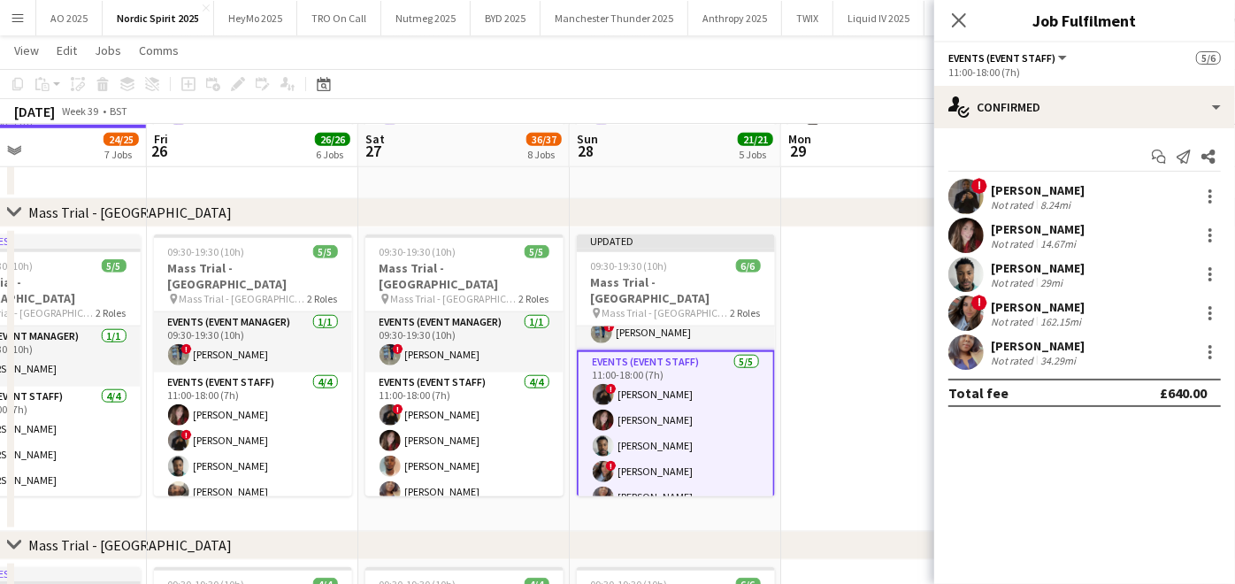
scroll to position [0, 0]
click at [1004, 510] on mat-expansion-panel "check Confirmed Start chat Send notification Share ! [PERSON_NAME] Not rated 8.…" at bounding box center [1084, 356] width 301 height 456
click at [781, 418] on app-date-cell at bounding box center [886, 379] width 211 height 304
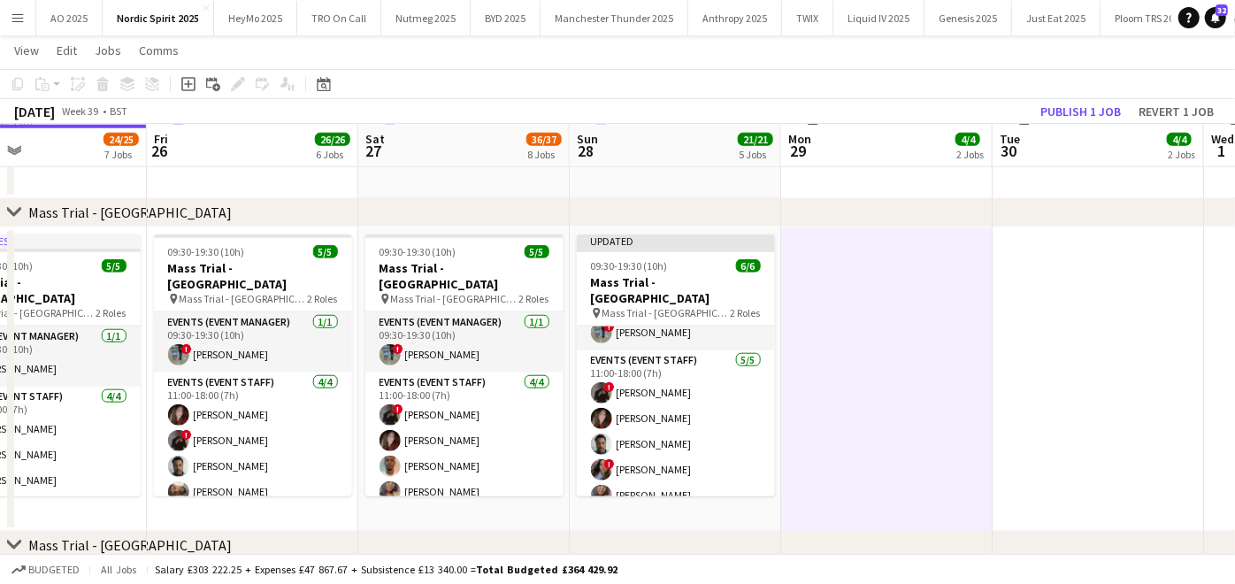
click at [1090, 98] on app-toolbar "Copy Paste Paste Ctrl+V Paste with crew Ctrl+Shift+V Paste linked Job [GEOGRAPH…" at bounding box center [617, 84] width 1235 height 30
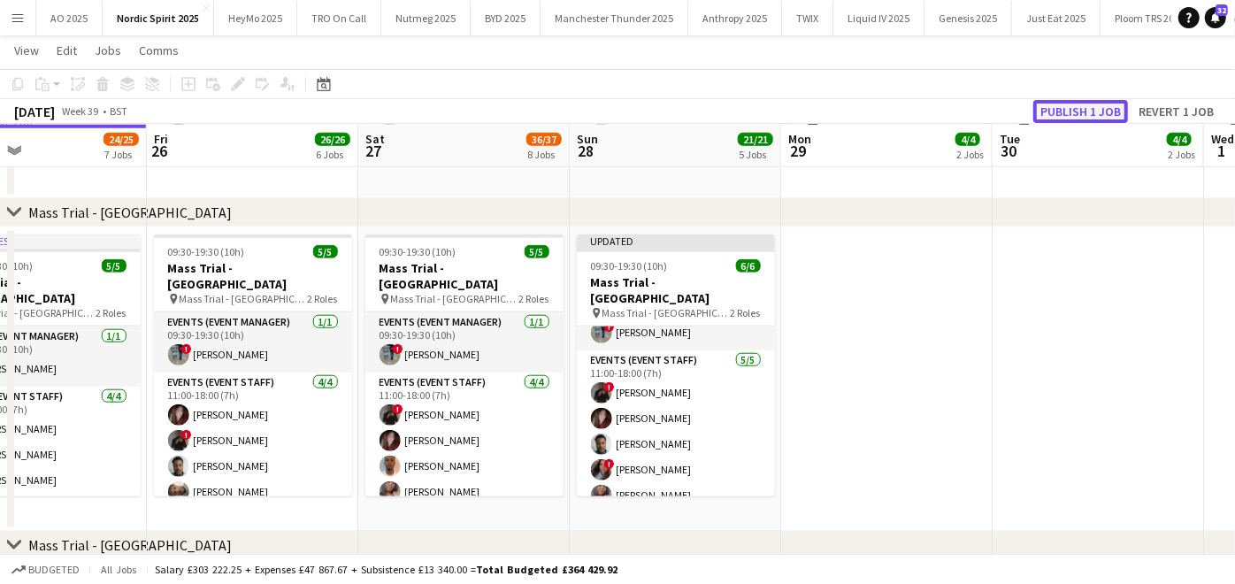
click at [1089, 106] on button "Publish 1 job" at bounding box center [1080, 111] width 95 height 23
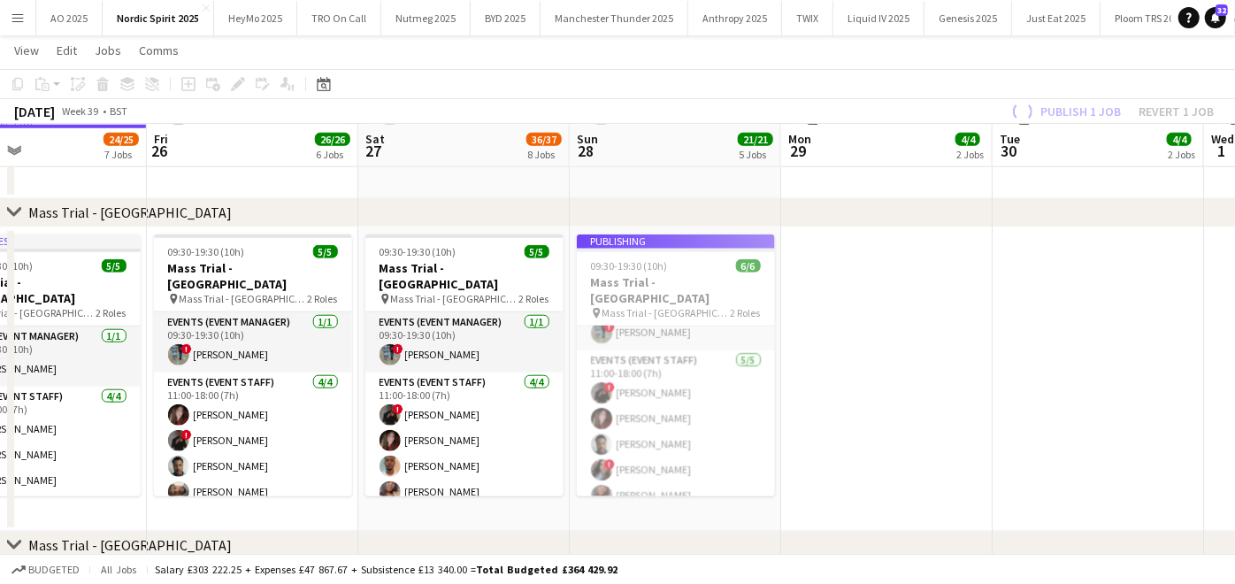
scroll to position [22, 0]
